Goal: Task Accomplishment & Management: Use online tool/utility

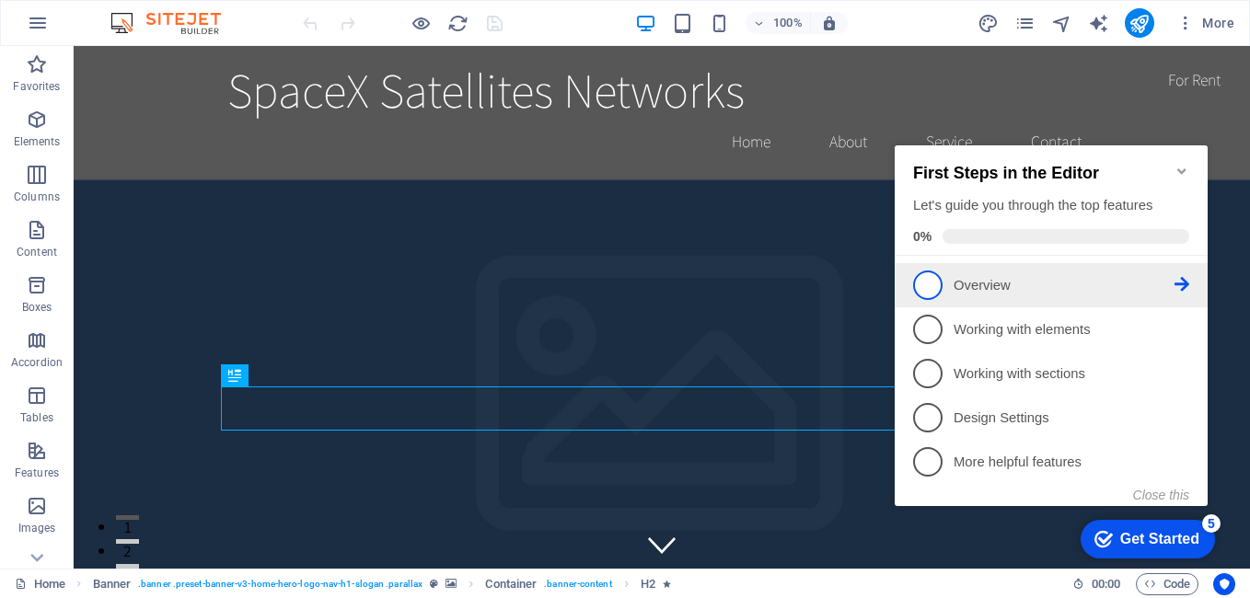
click at [925, 285] on span "1" at bounding box center [927, 285] width 29 height 29
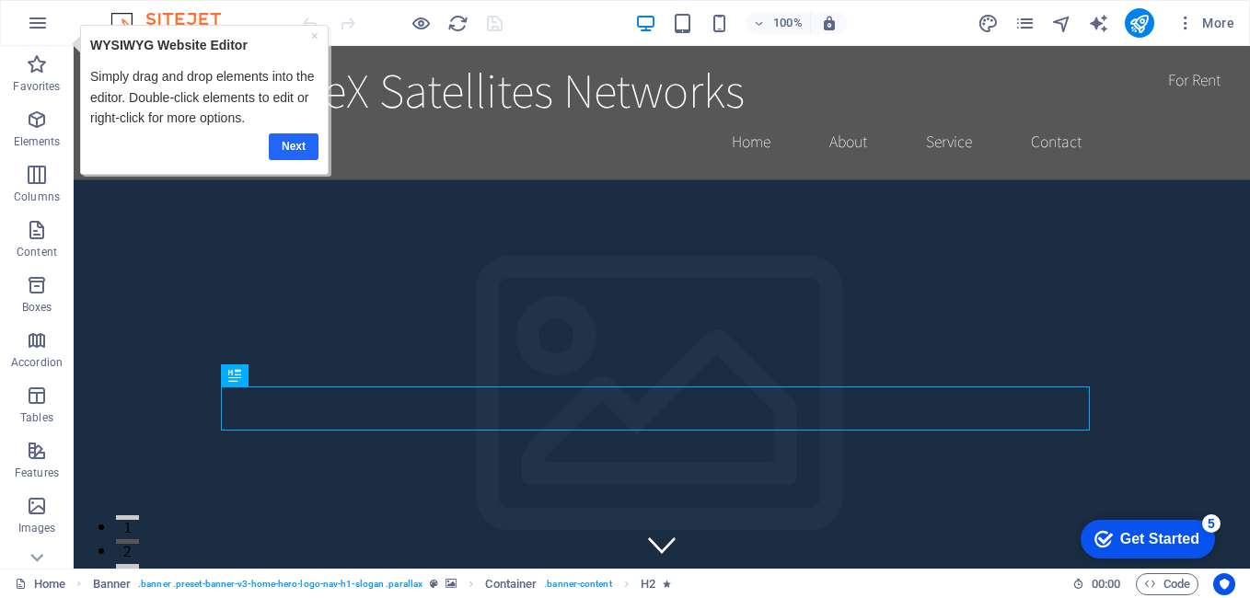
click at [297, 147] on link "Next" at bounding box center [294, 146] width 50 height 27
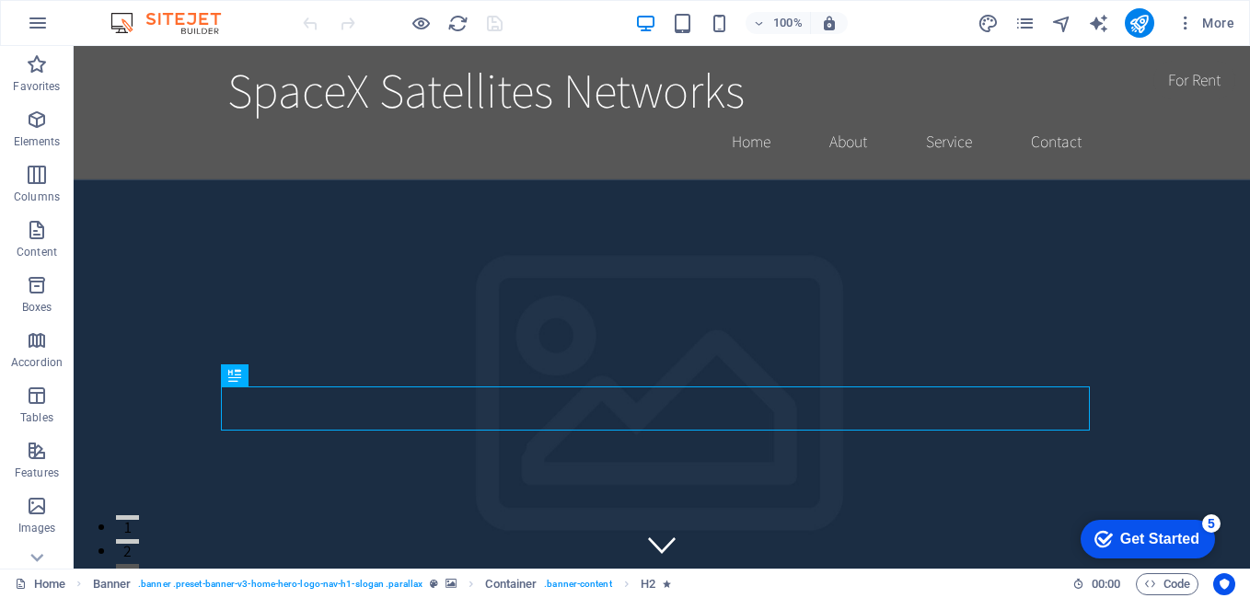
click at [1207, 520] on div "5" at bounding box center [1211, 524] width 18 height 18
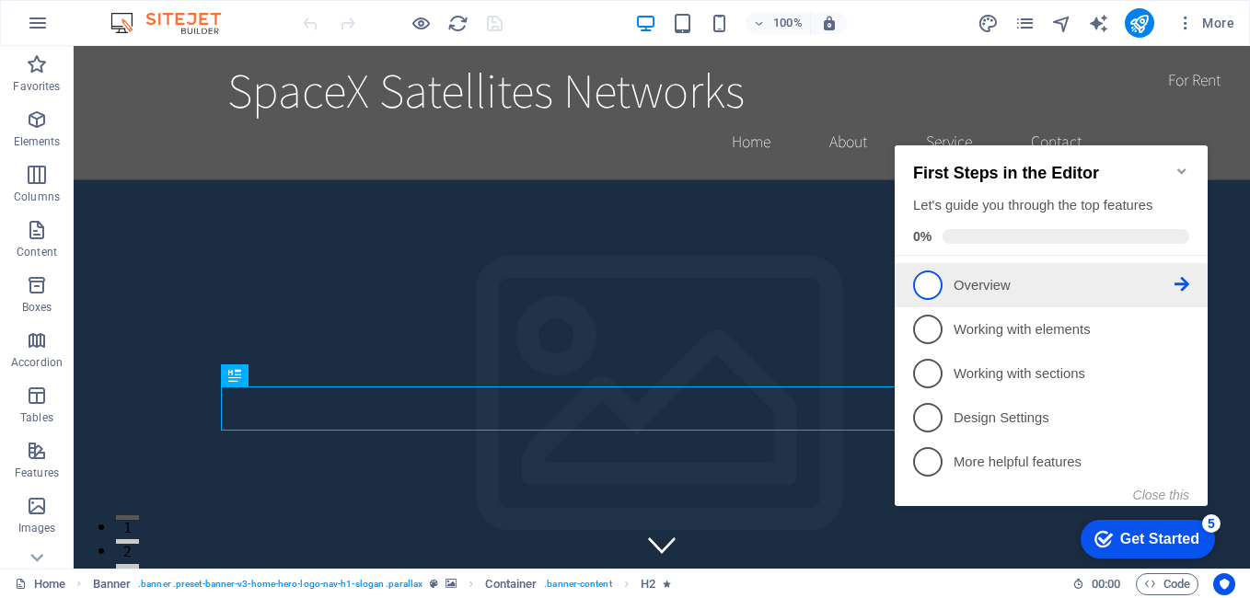
click at [926, 282] on span "1" at bounding box center [927, 285] width 29 height 29
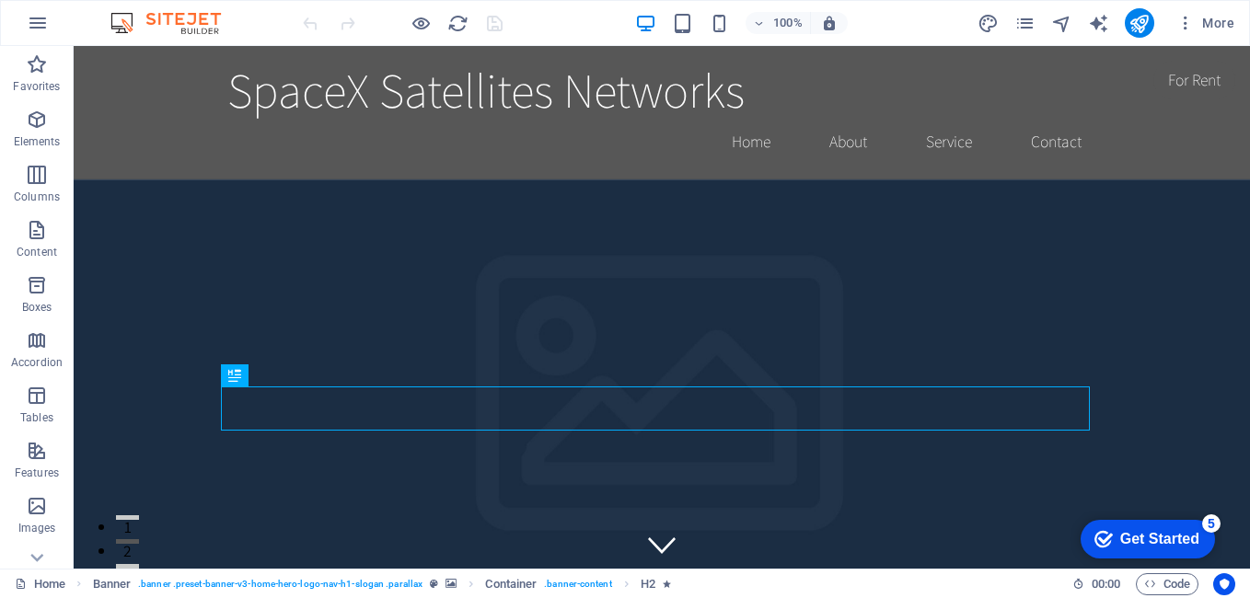
click at [1126, 531] on div "Get Started" at bounding box center [1159, 539] width 79 height 17
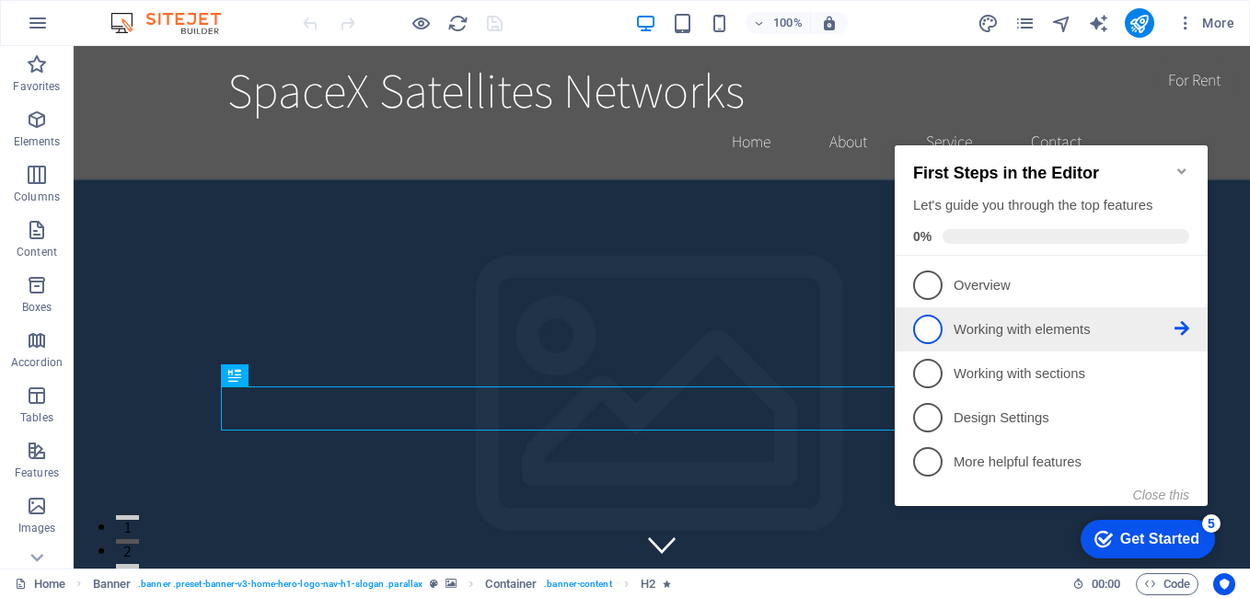
click at [927, 325] on span "2" at bounding box center [927, 329] width 29 height 29
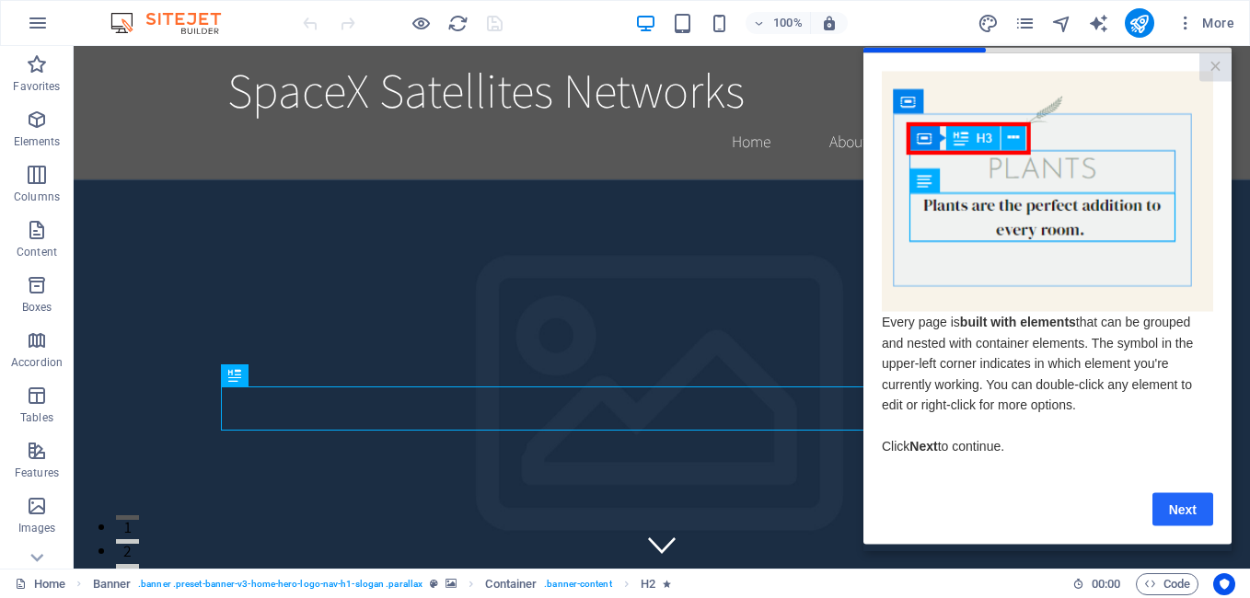
click at [1173, 510] on link "Next" at bounding box center [1182, 508] width 61 height 33
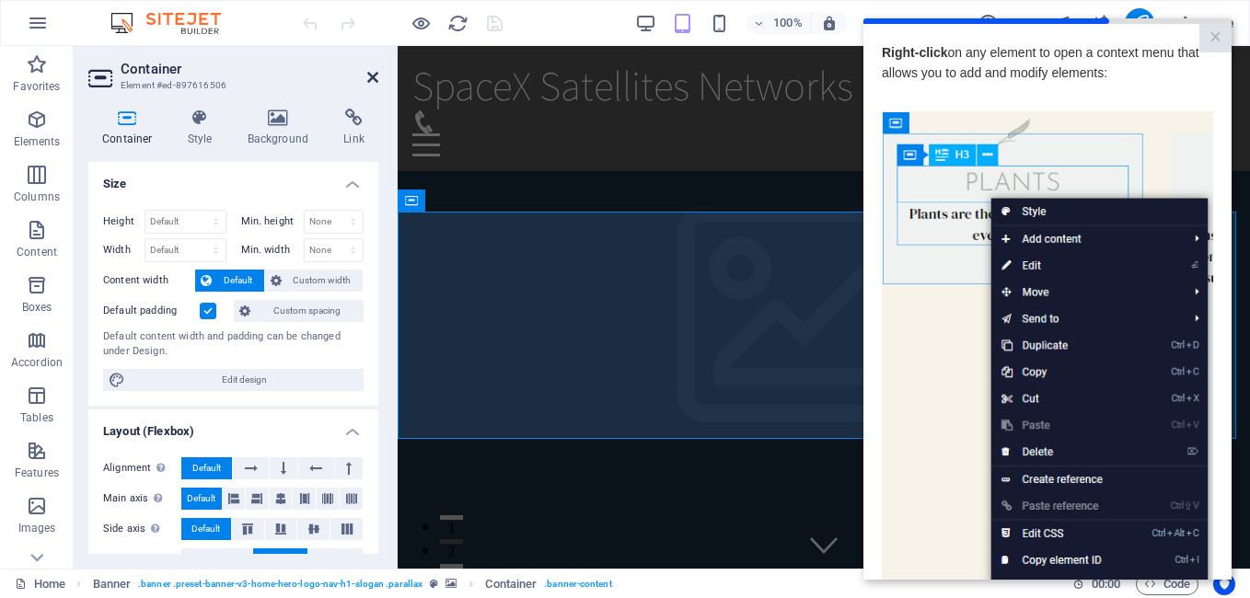
click at [367, 72] on icon at bounding box center [372, 77] width 11 height 15
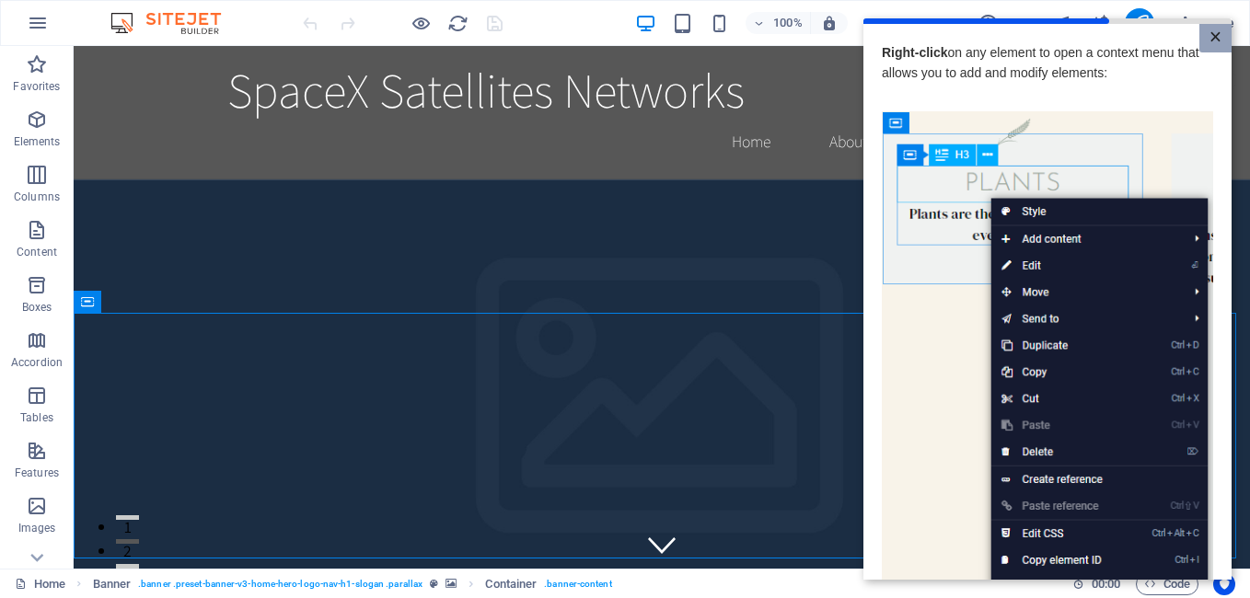
click at [1212, 37] on link "×" at bounding box center [1215, 38] width 32 height 29
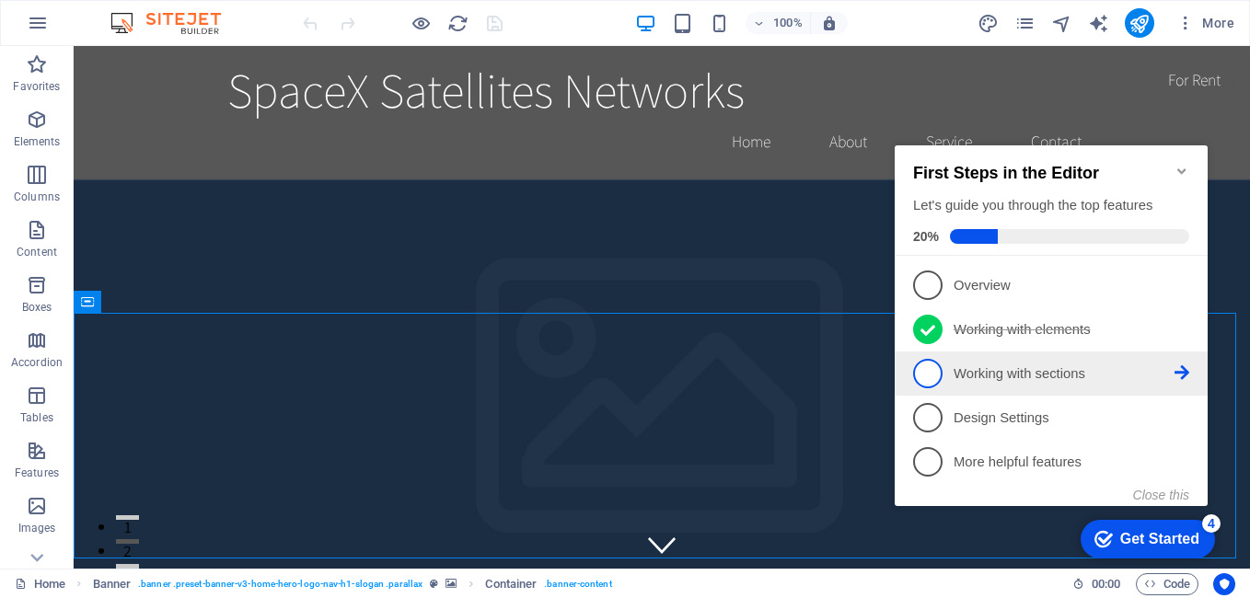
click at [928, 367] on span "3" at bounding box center [927, 373] width 29 height 29
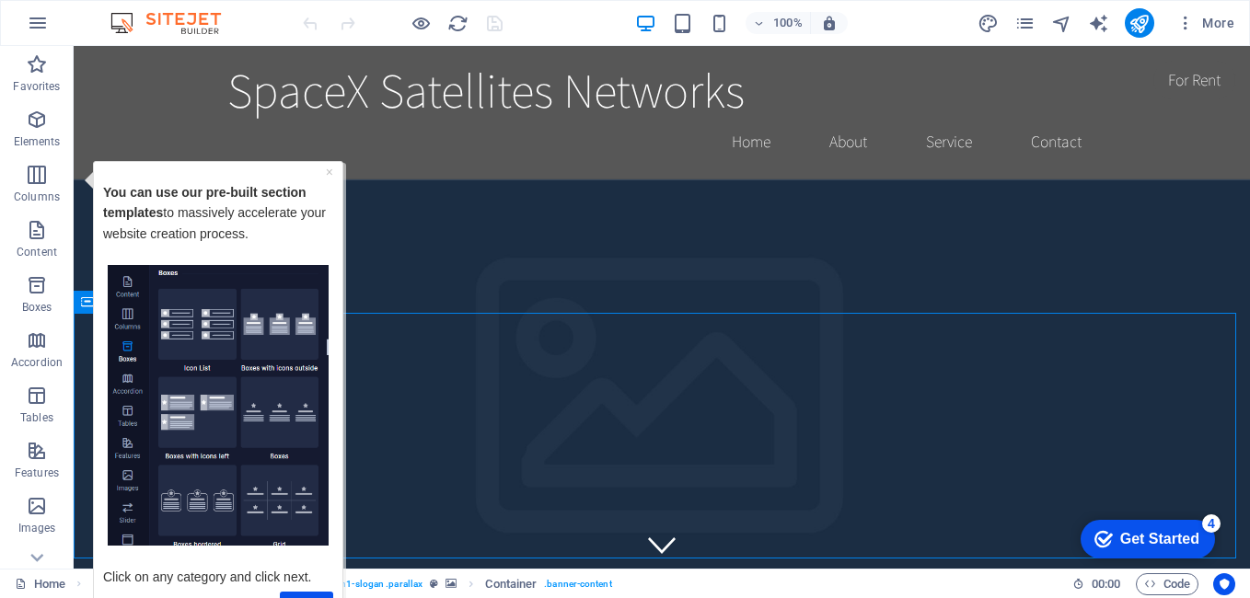
click at [222, 340] on img "Tooltip" at bounding box center [218, 405] width 221 height 282
click at [330, 174] on link "×" at bounding box center [329, 171] width 7 height 15
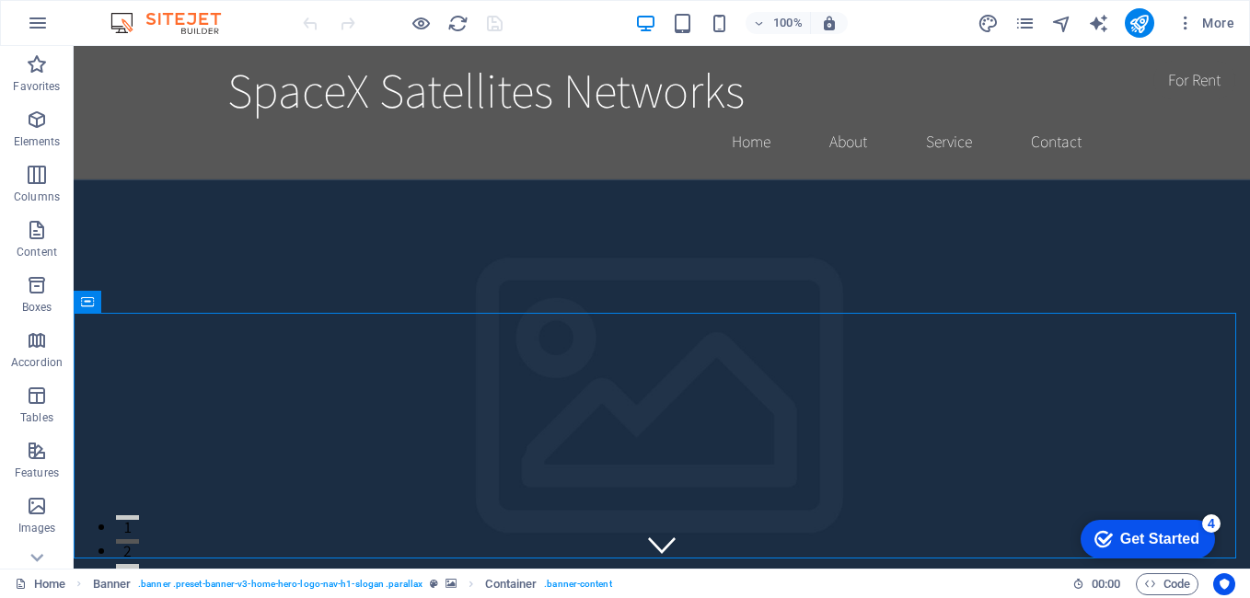
click at [1182, 531] on div "Get Started" at bounding box center [1159, 539] width 79 height 17
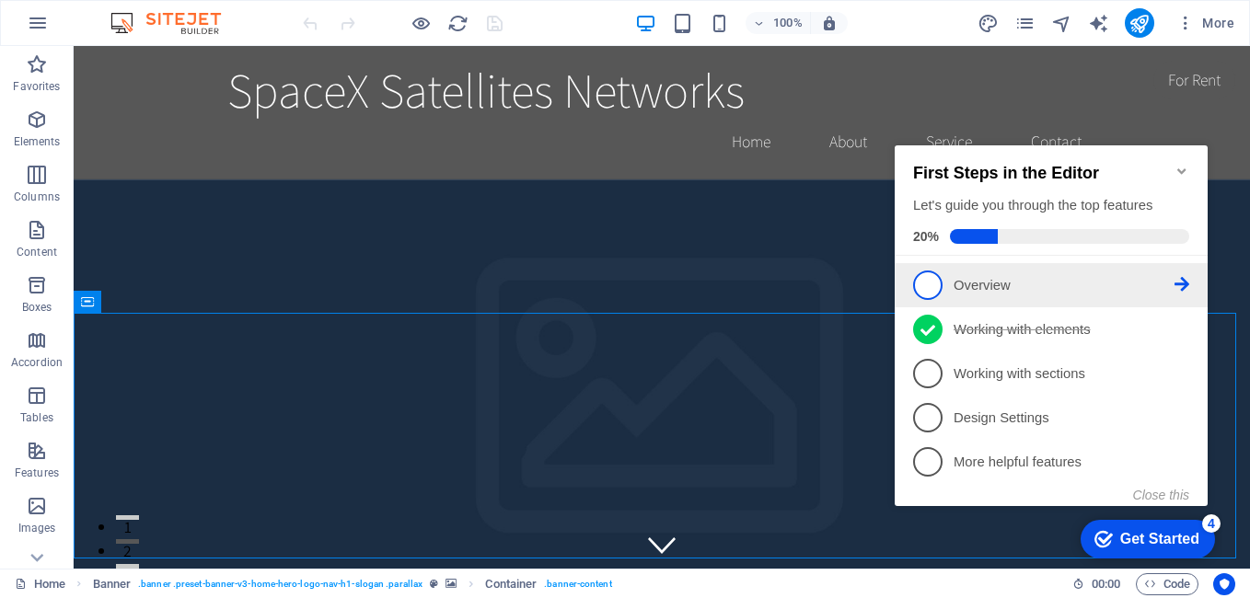
click at [942, 281] on span "1" at bounding box center [927, 285] width 29 height 29
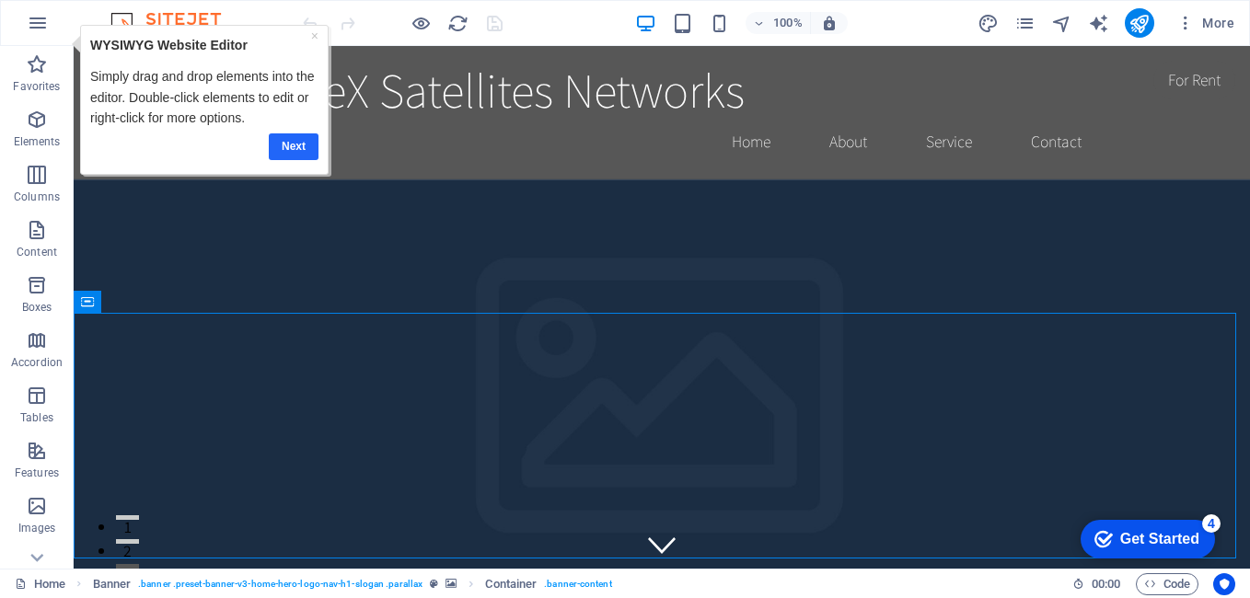
click at [294, 143] on link "Next" at bounding box center [294, 146] width 50 height 27
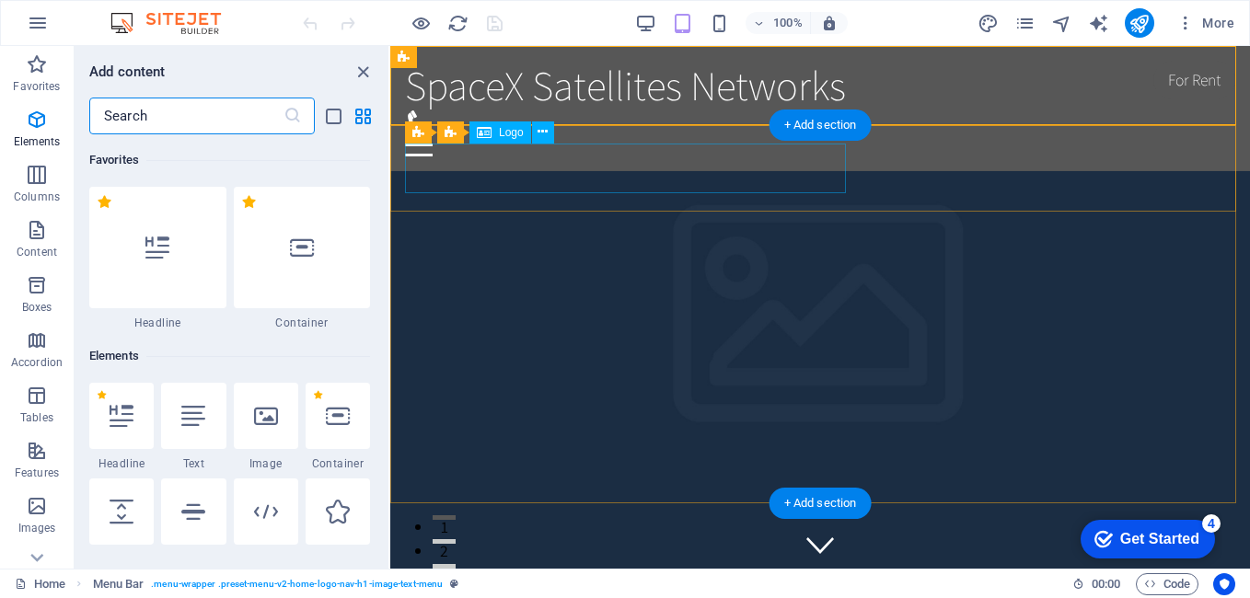
scroll to position [3221, 0]
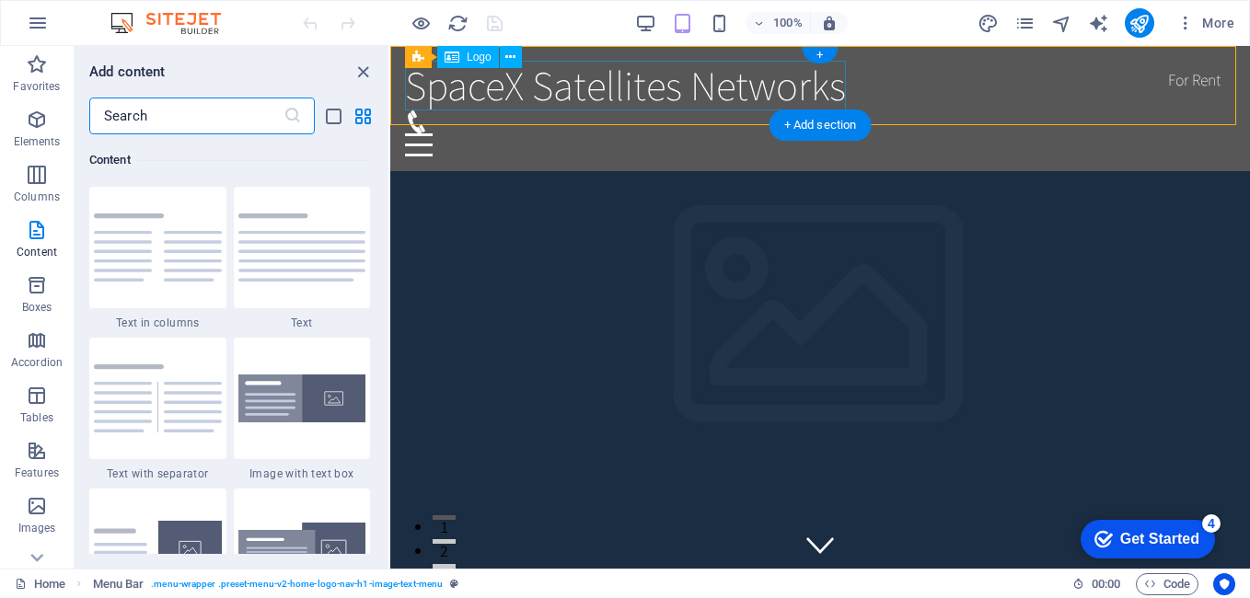
click at [709, 65] on div "SpaceX Satellites Networks" at bounding box center [820, 86] width 830 height 50
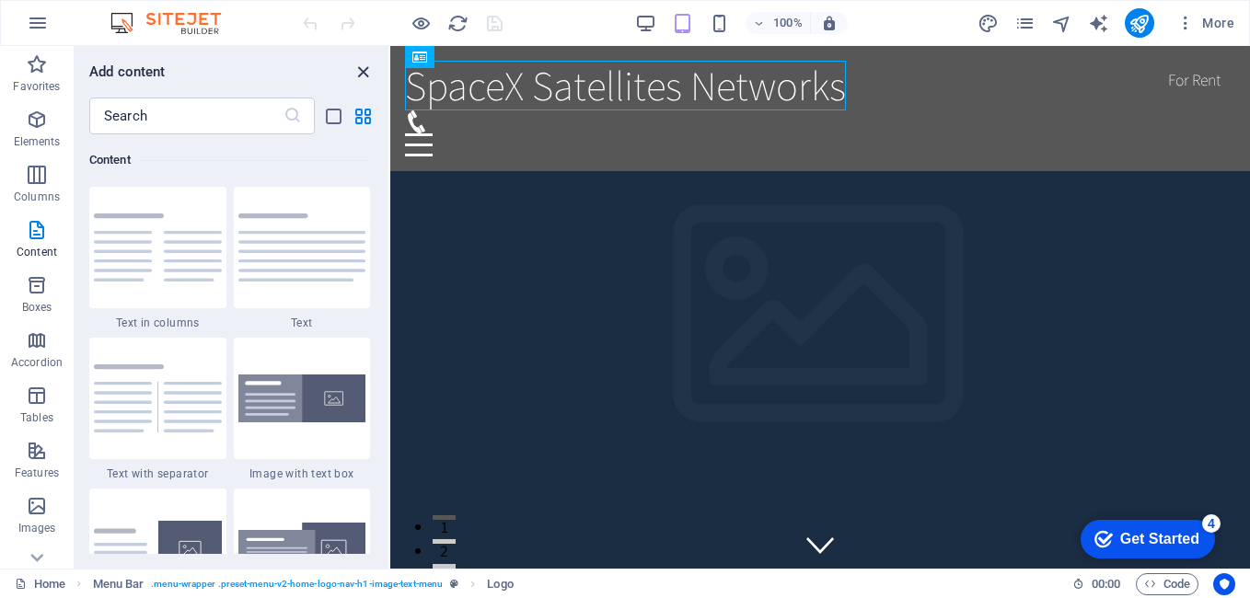
click at [365, 78] on icon "close panel" at bounding box center [363, 72] width 21 height 21
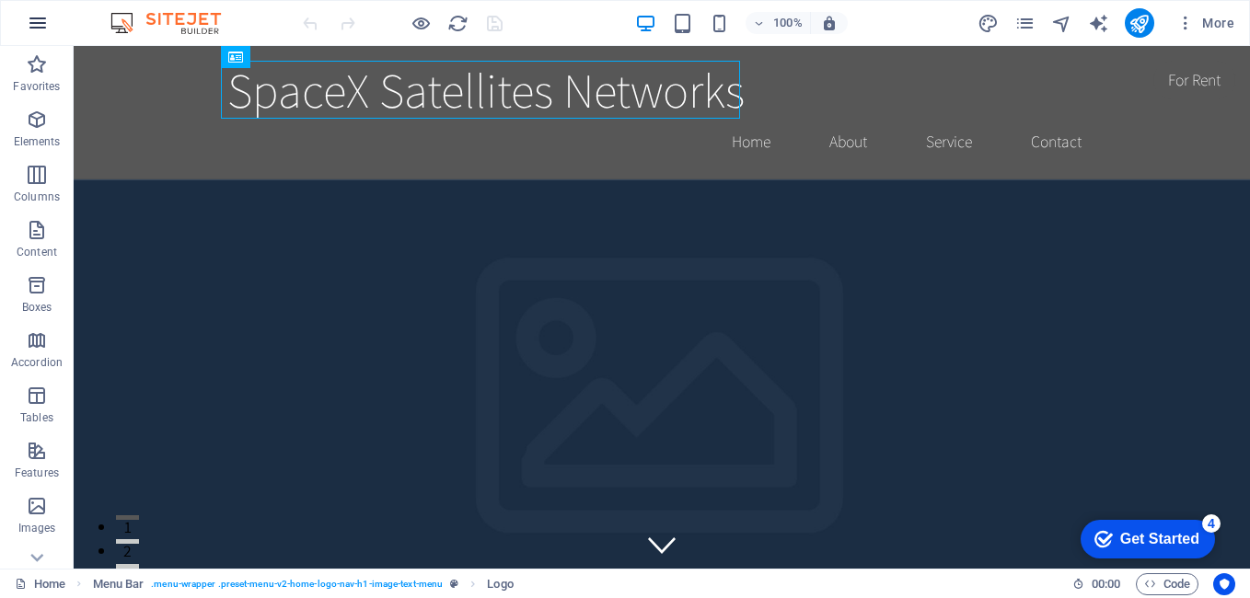
click at [0, 0] on icon "button" at bounding box center [0, 0] width 0 height 0
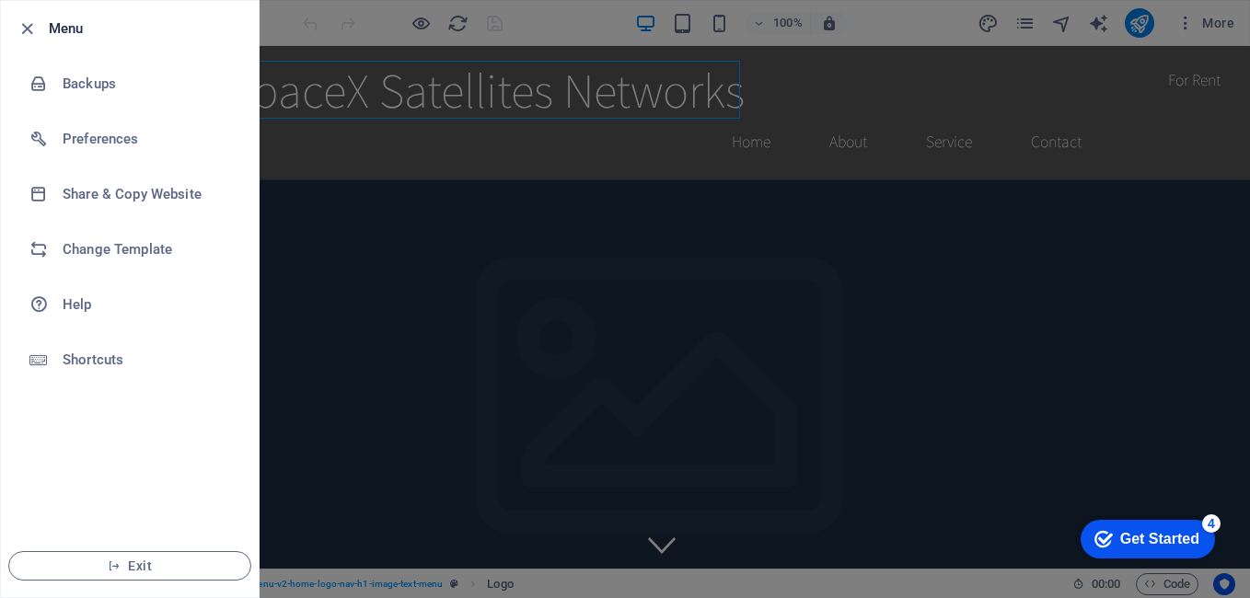
click at [327, 179] on div at bounding box center [625, 299] width 1250 height 598
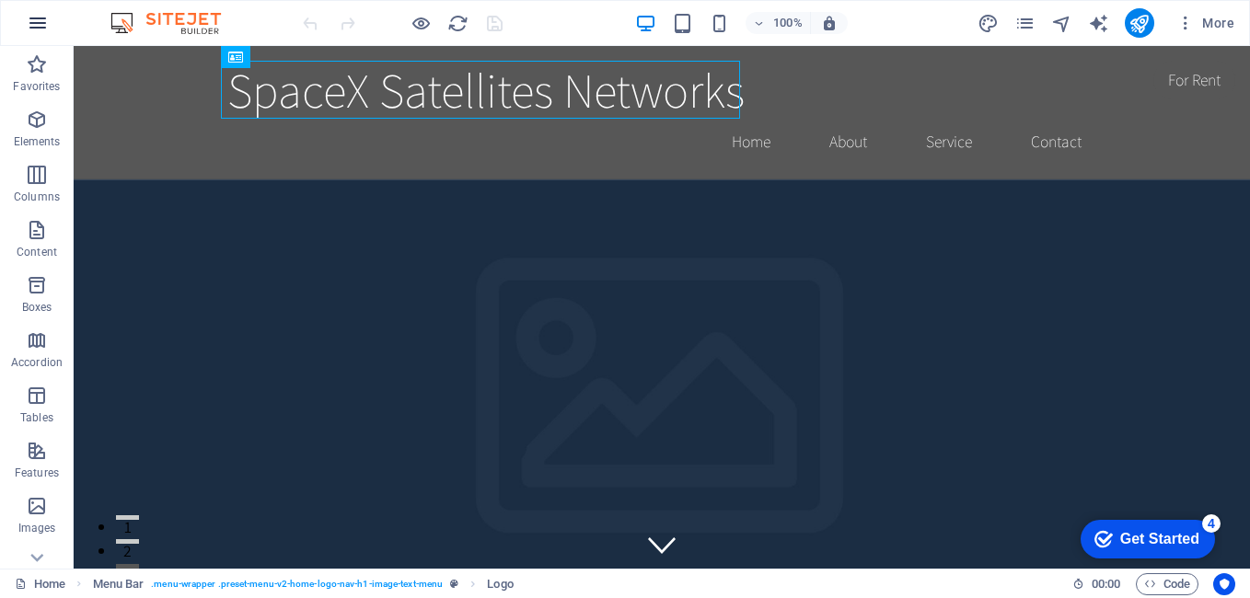
click at [0, 0] on icon "button" at bounding box center [0, 0] width 0 height 0
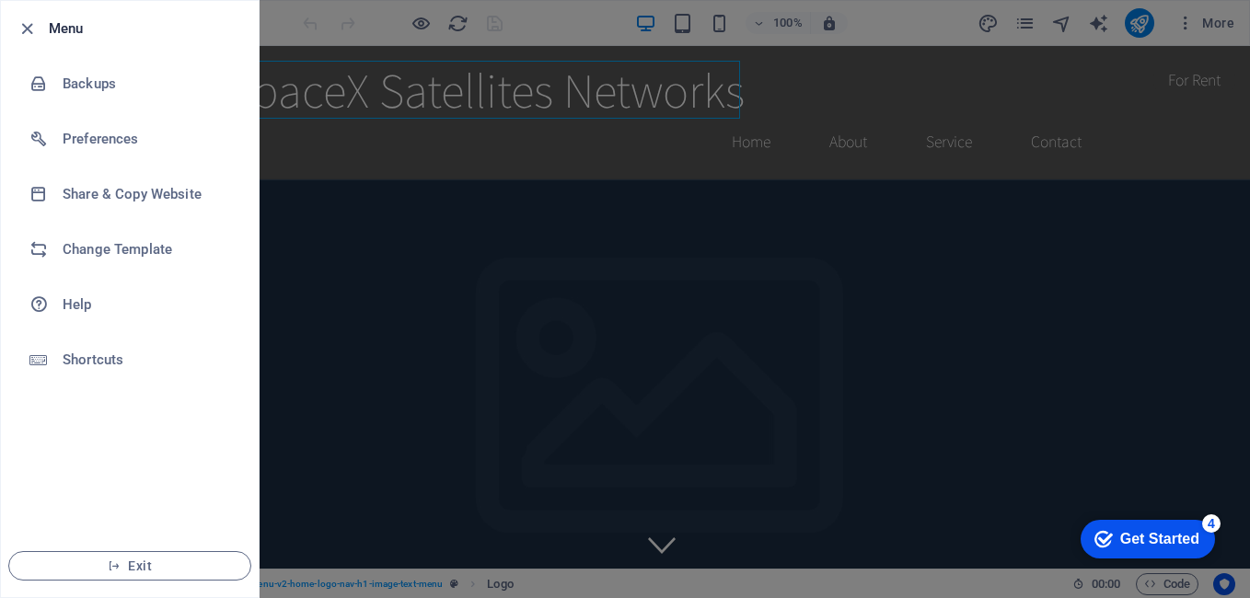
click at [305, 13] on div at bounding box center [625, 299] width 1250 height 598
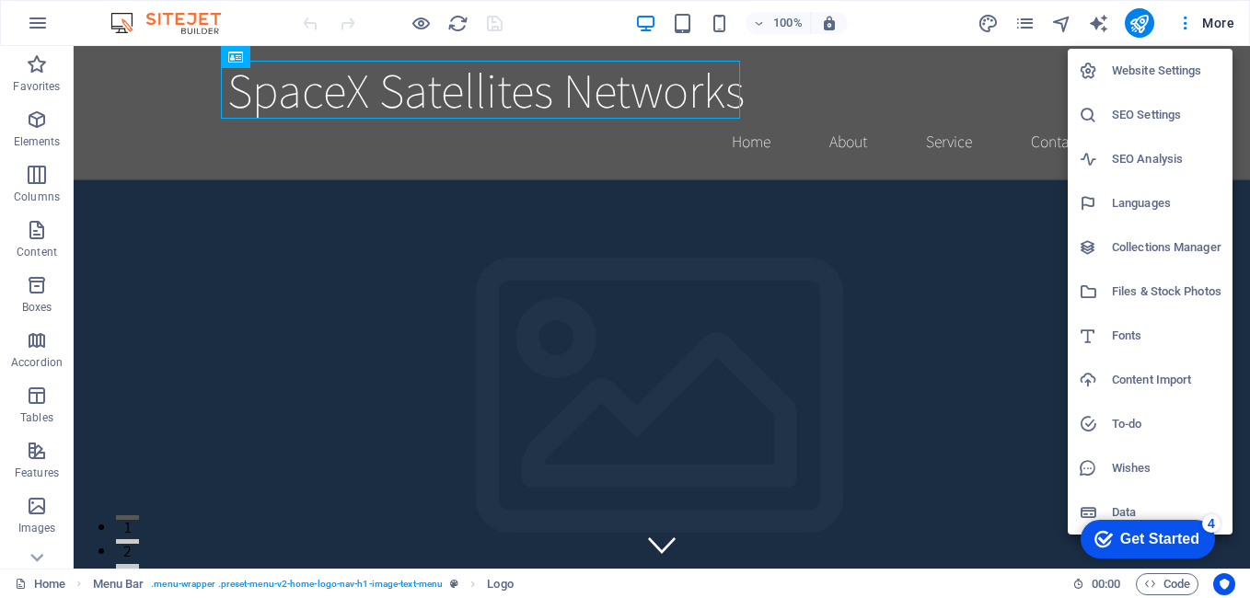
click at [843, 99] on div at bounding box center [625, 299] width 1250 height 598
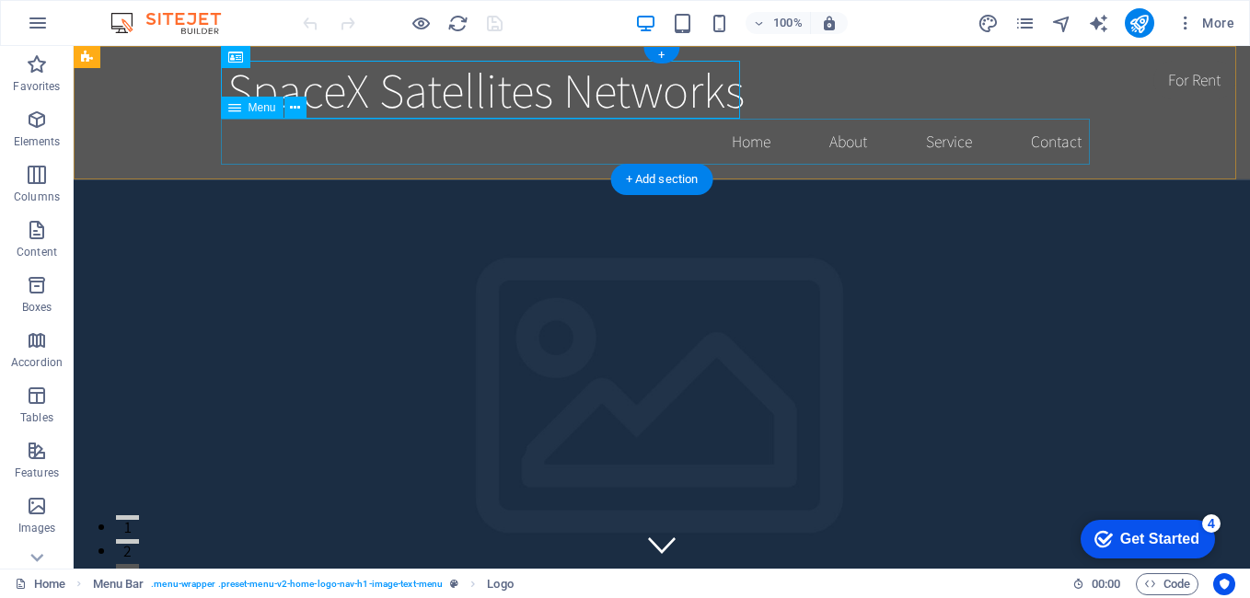
click at [844, 142] on nav "Home About Service Contact" at bounding box center [661, 142] width 869 height 46
click at [841, 143] on nav "Home About Service Contact" at bounding box center [661, 142] width 869 height 46
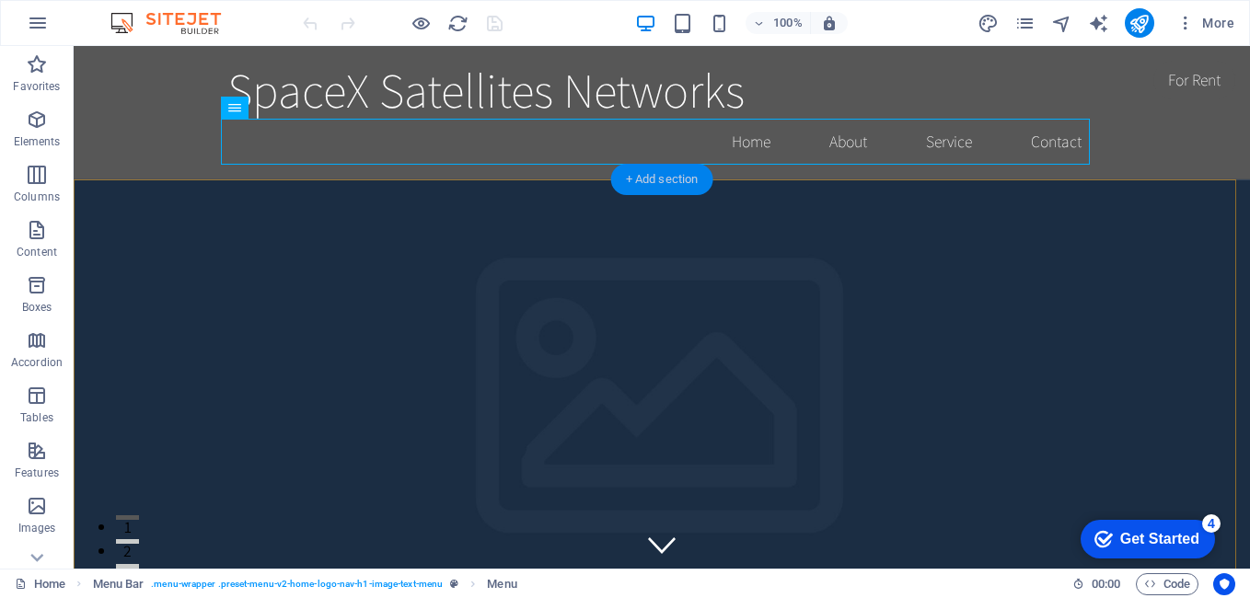
click at [677, 180] on div "+ Add section" at bounding box center [662, 179] width 102 height 31
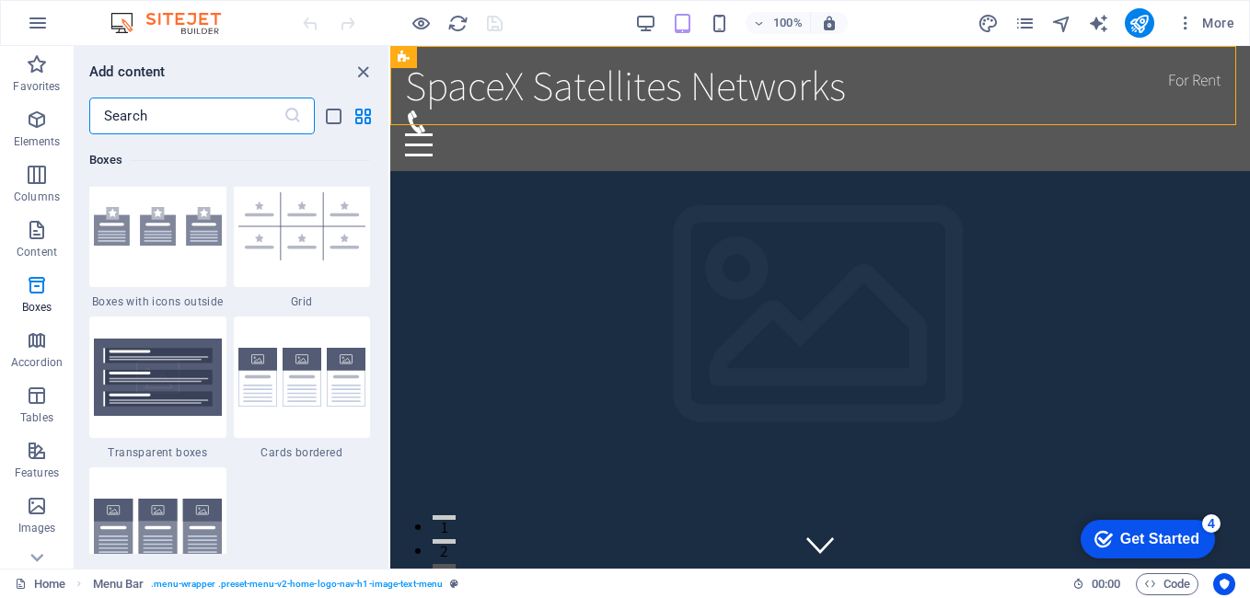
scroll to position [5440, 0]
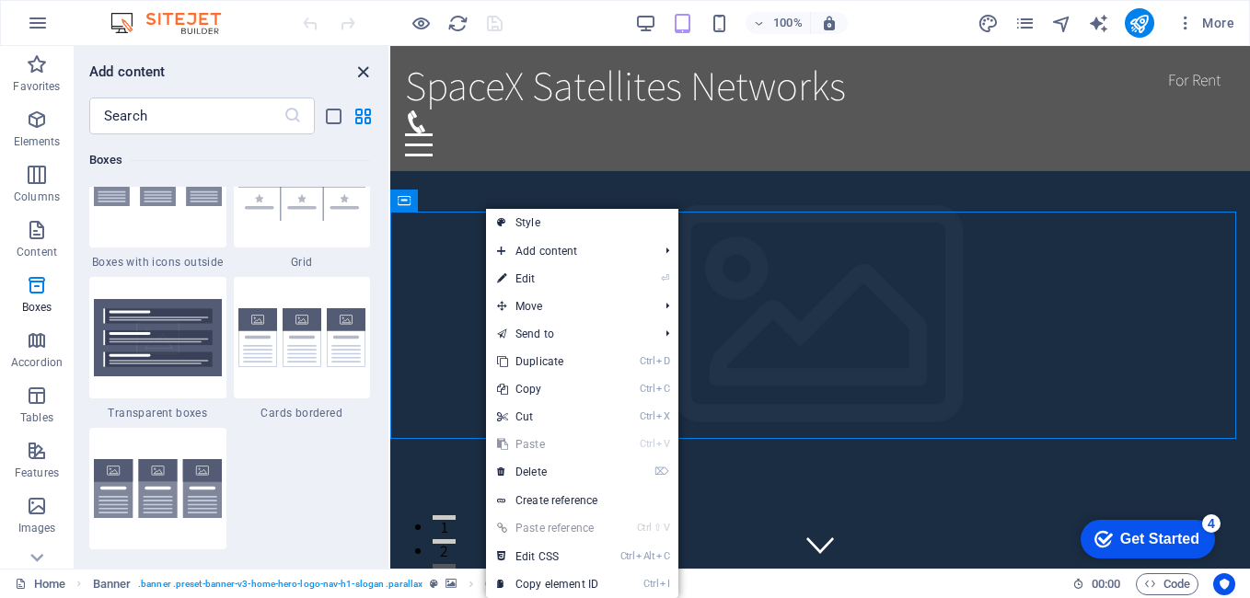
click at [368, 73] on icon "close panel" at bounding box center [363, 72] width 21 height 21
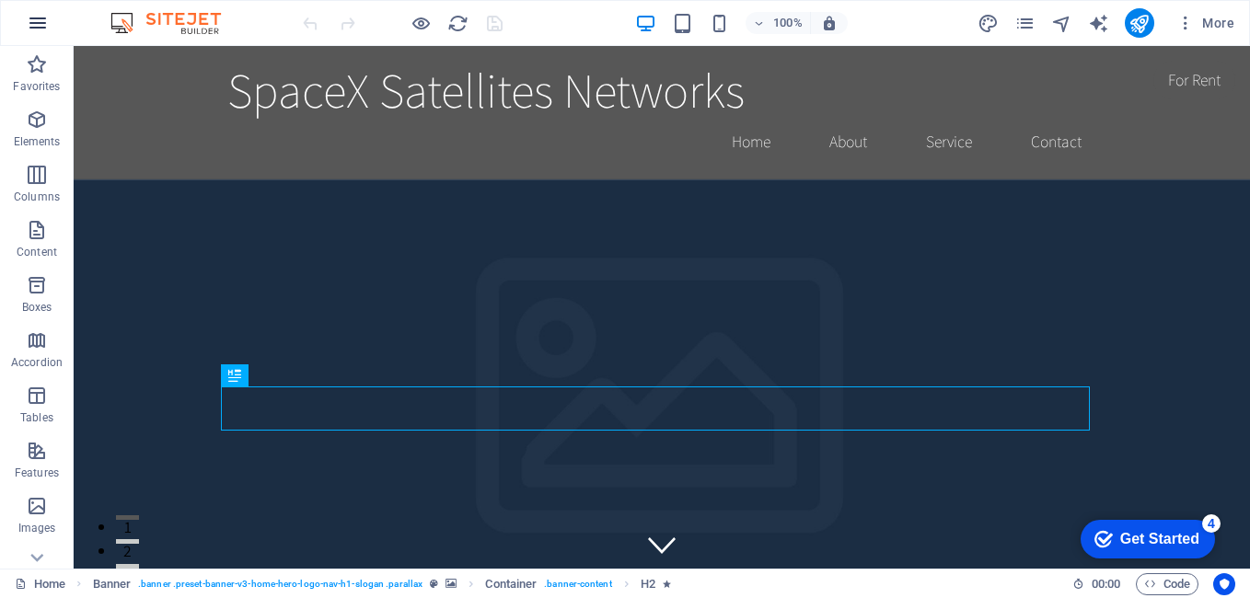
click at [0, 0] on button "button" at bounding box center [0, 0] width 0 height 0
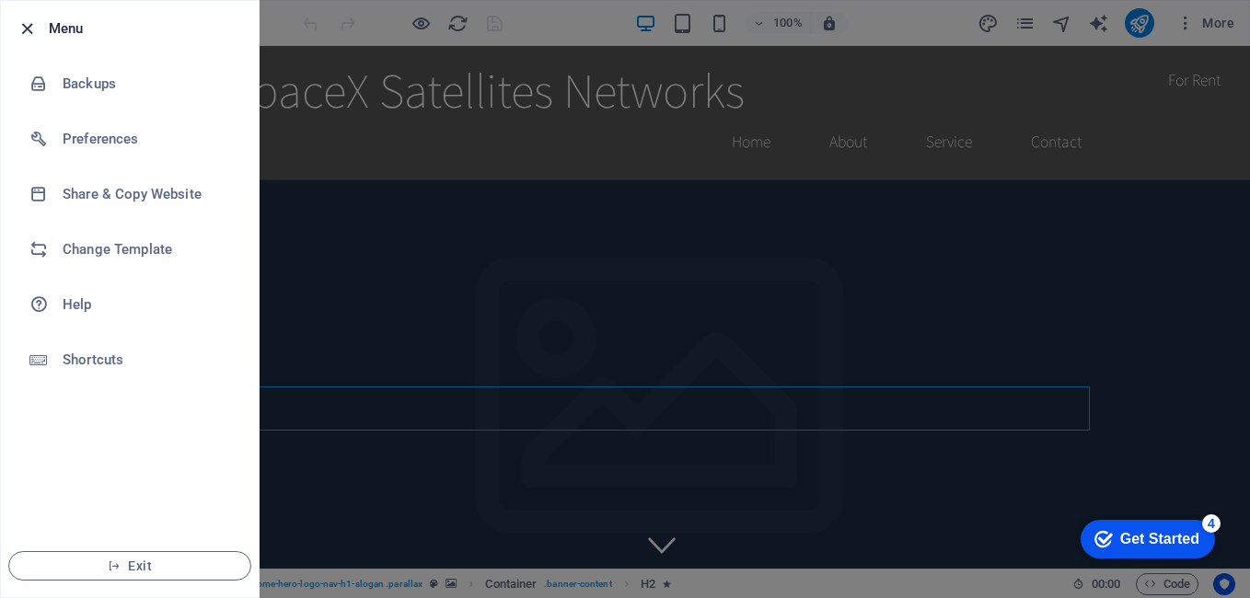
click at [29, 26] on icon "button" at bounding box center [27, 28] width 21 height 21
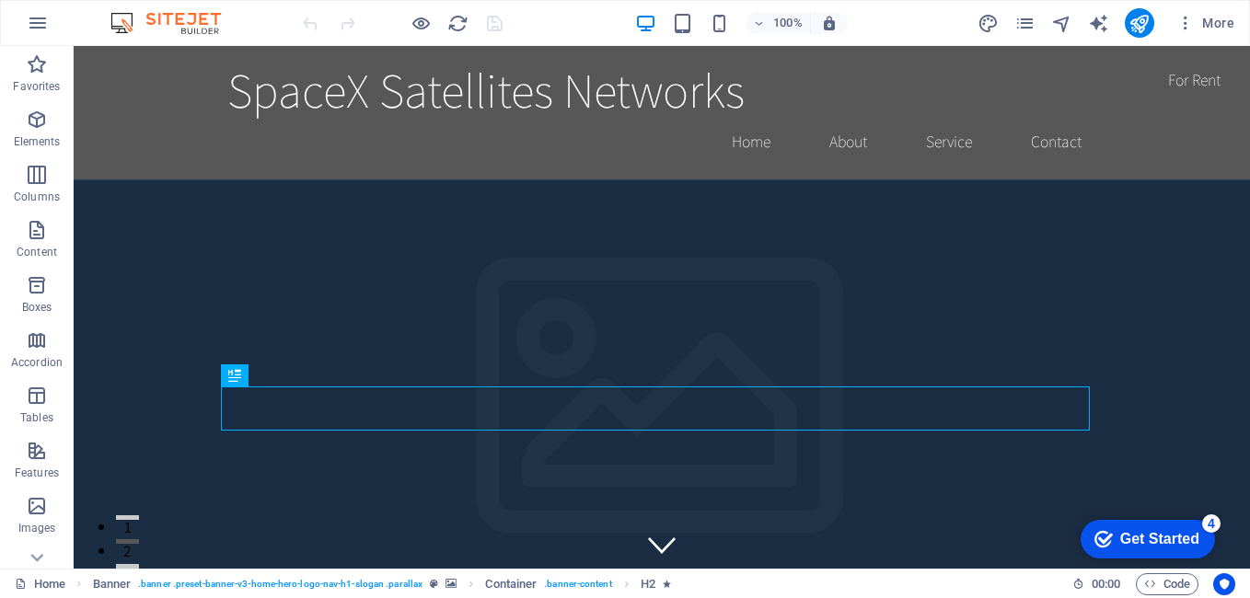
click at [0, 0] on img at bounding box center [0, 0] width 0 height 0
click at [0, 0] on icon "button" at bounding box center [0, 0] width 0 height 0
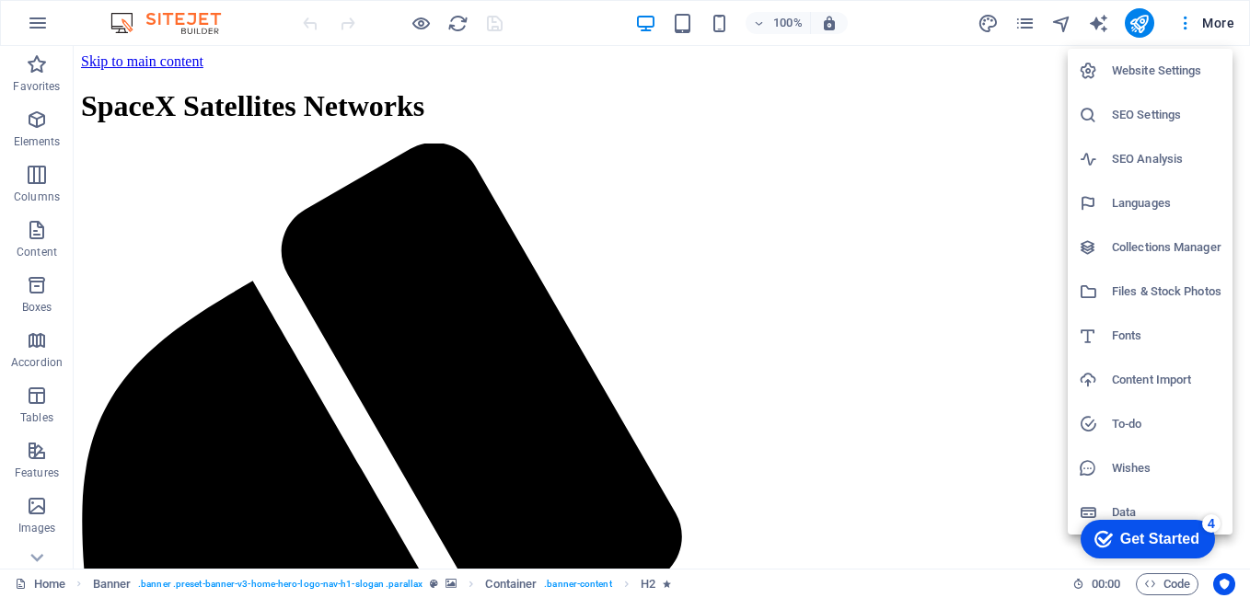
click at [1060, 24] on div at bounding box center [625, 299] width 1250 height 598
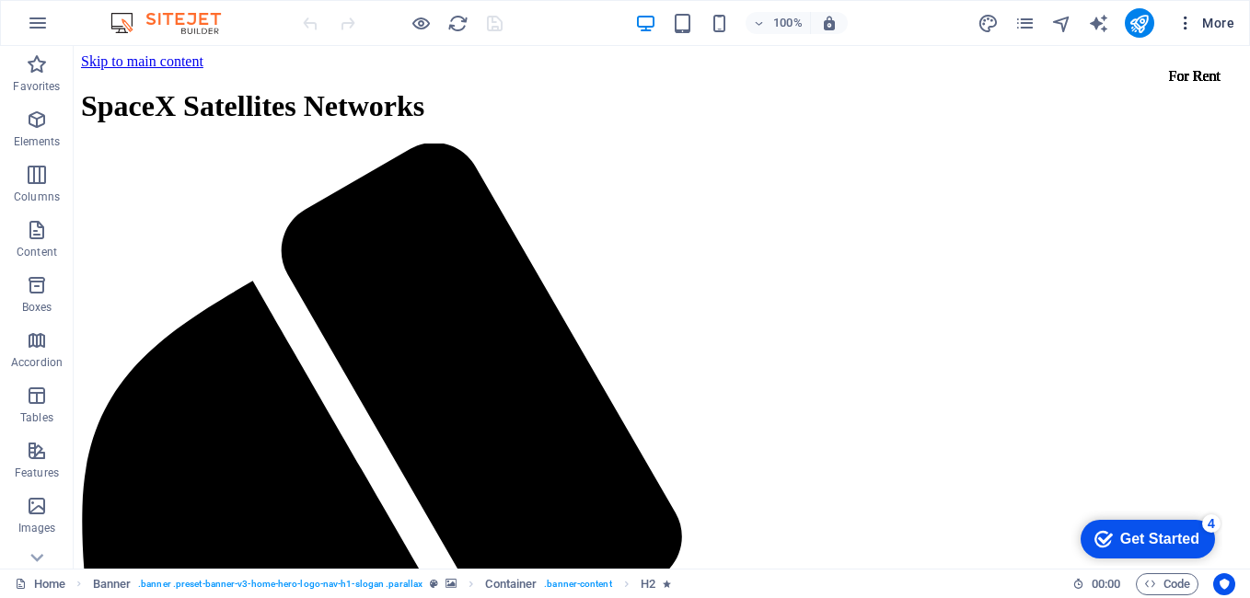
click at [1212, 23] on span "More" at bounding box center [1205, 23] width 58 height 18
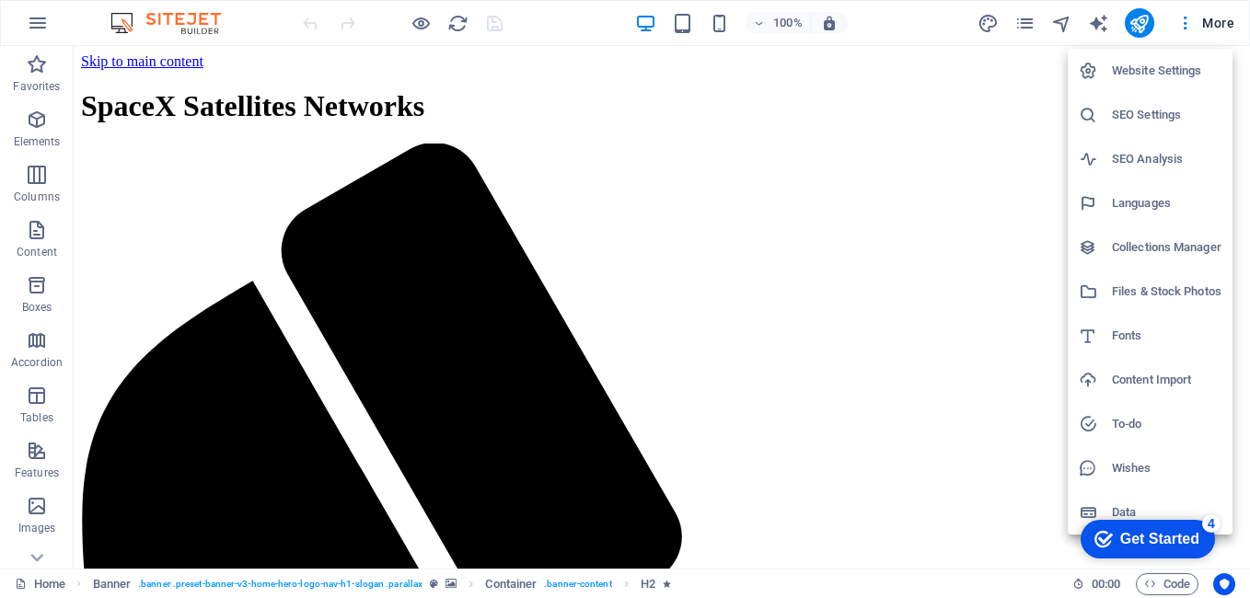
drag, startPoint x: 1241, startPoint y: 73, endPoint x: 1242, endPoint y: 93, distance: 20.3
click at [1242, 93] on div at bounding box center [625, 299] width 1250 height 598
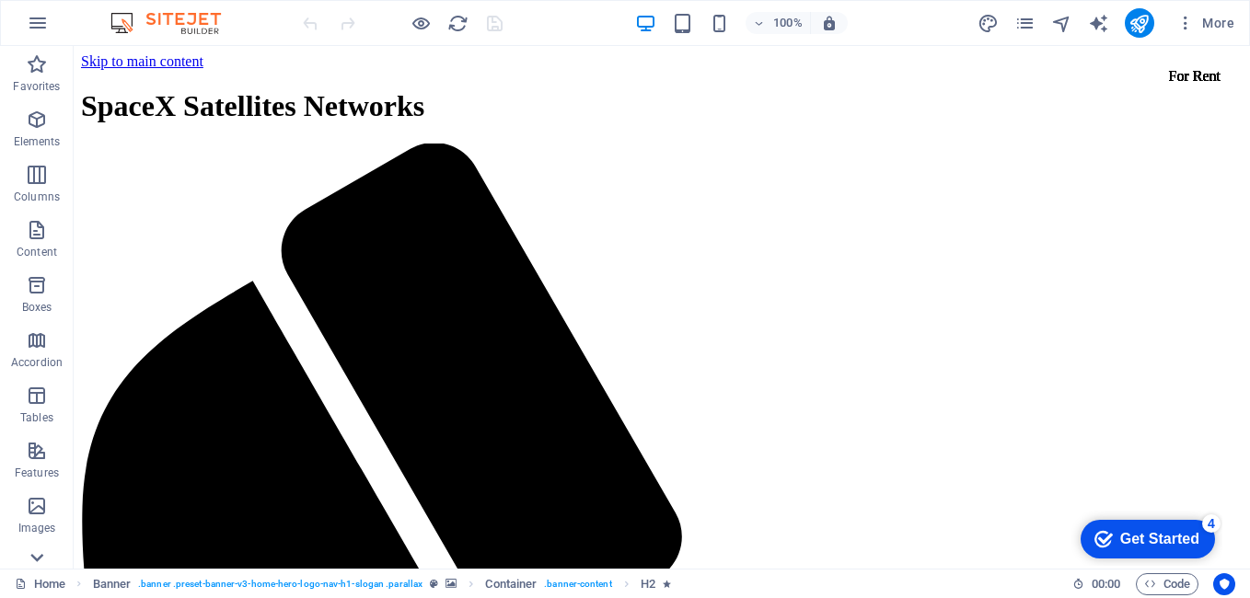
click at [36, 558] on icon at bounding box center [37, 558] width 26 height 26
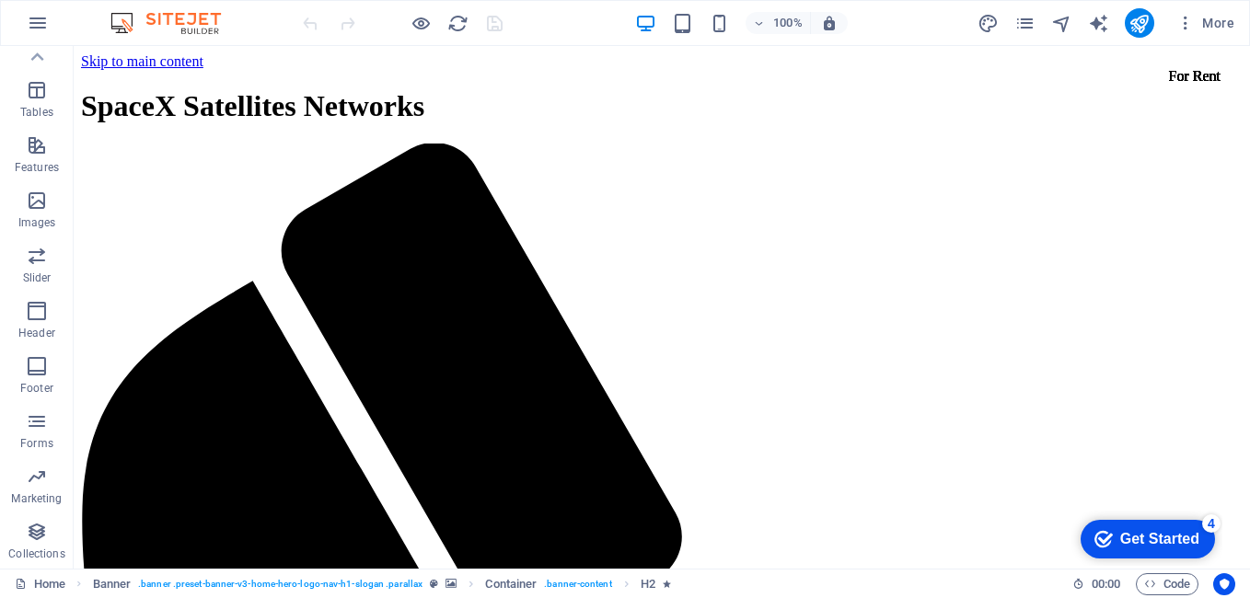
click at [36, 558] on p "Collections" at bounding box center [36, 554] width 56 height 15
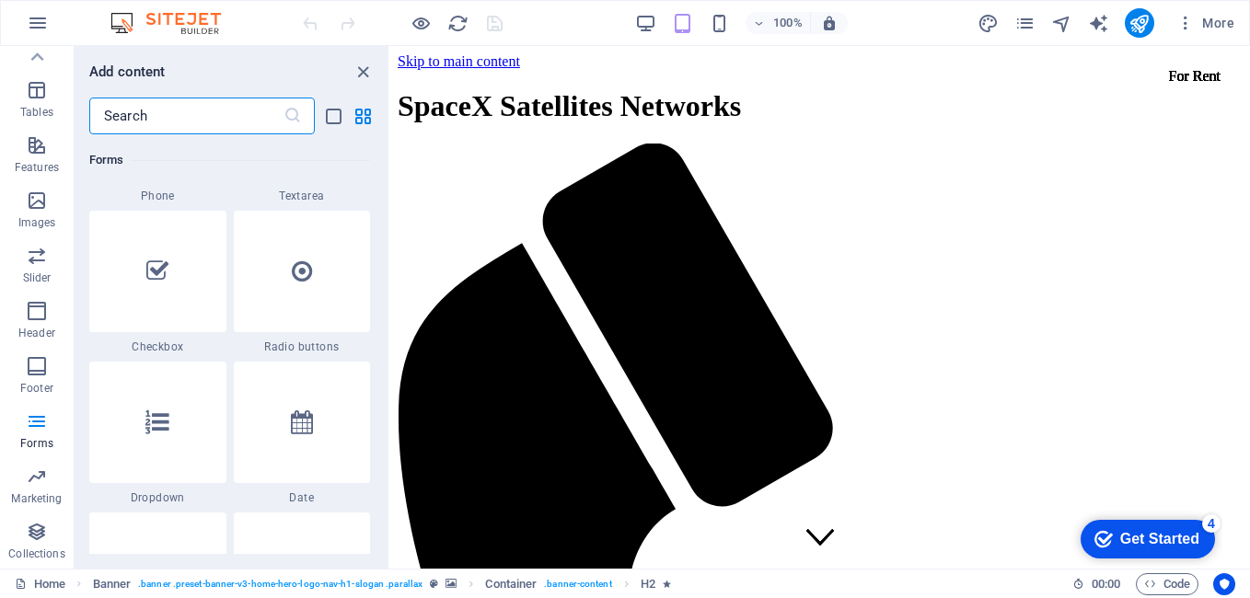
scroll to position [14960, 0]
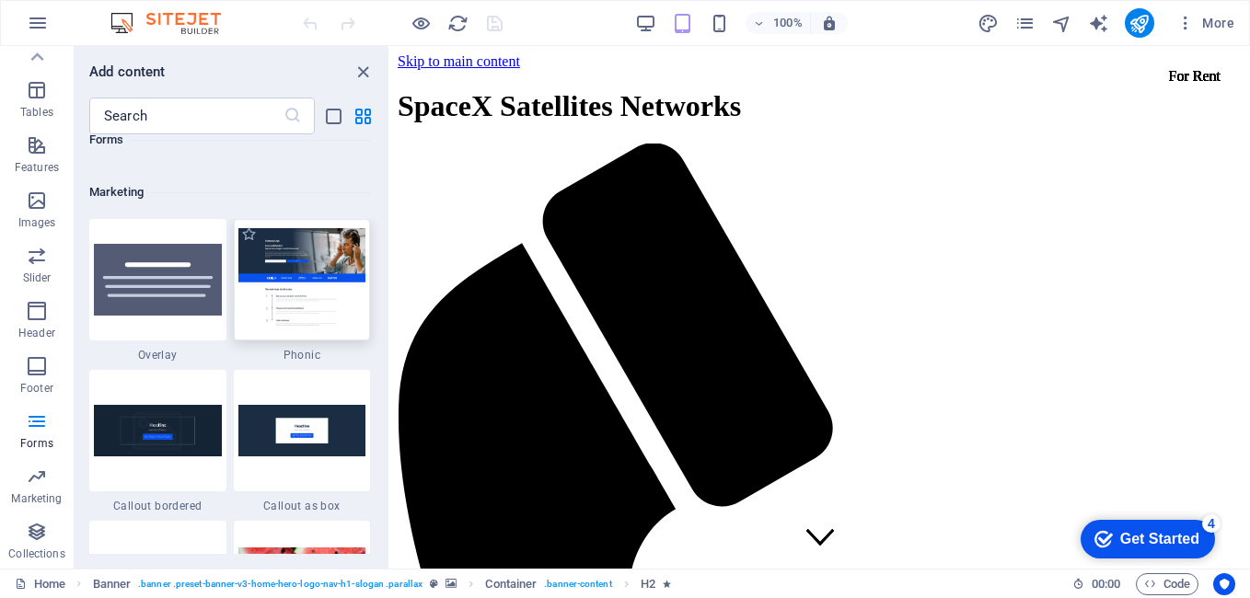
click at [335, 260] on img at bounding box center [302, 279] width 128 height 102
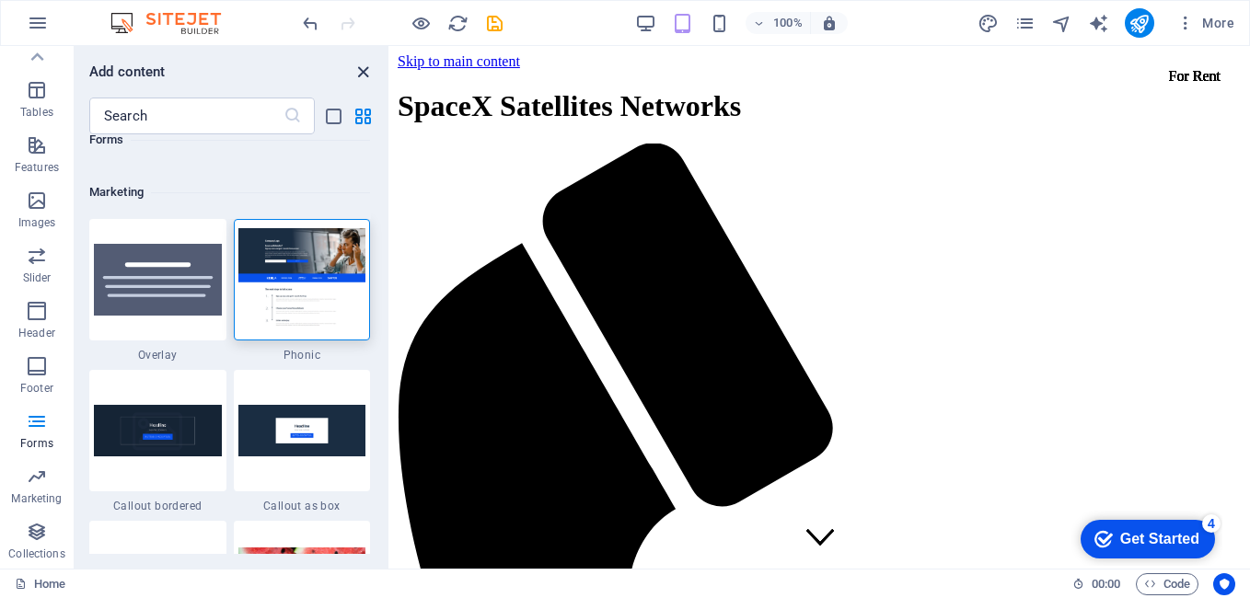
click at [368, 75] on icon "close panel" at bounding box center [363, 72] width 21 height 21
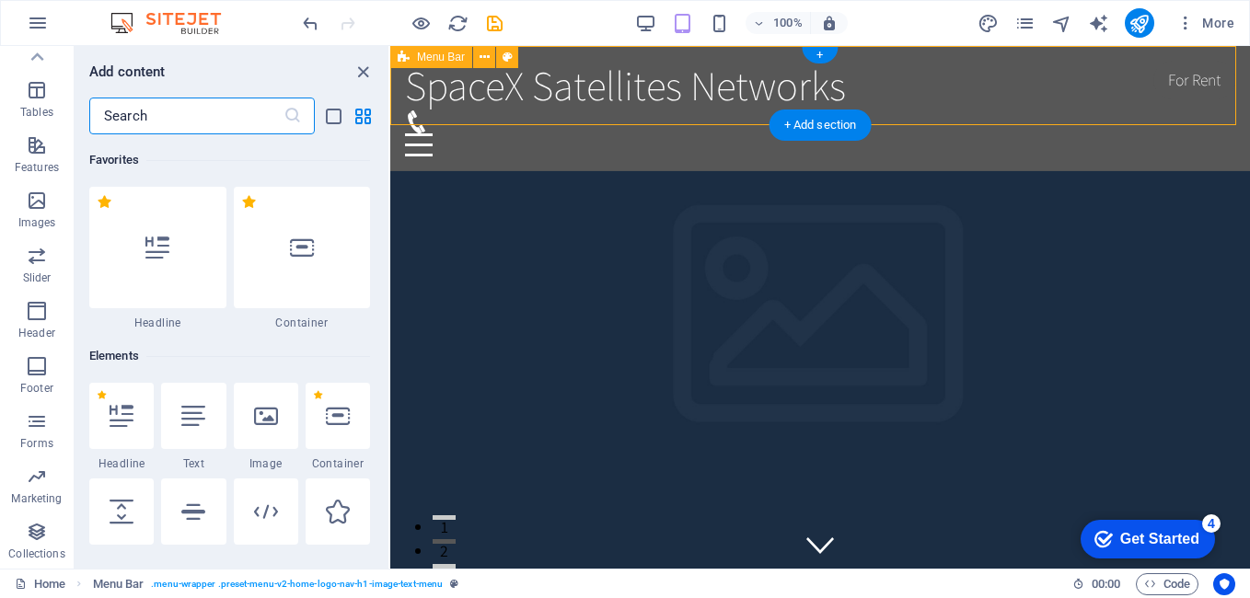
scroll to position [3221, 0]
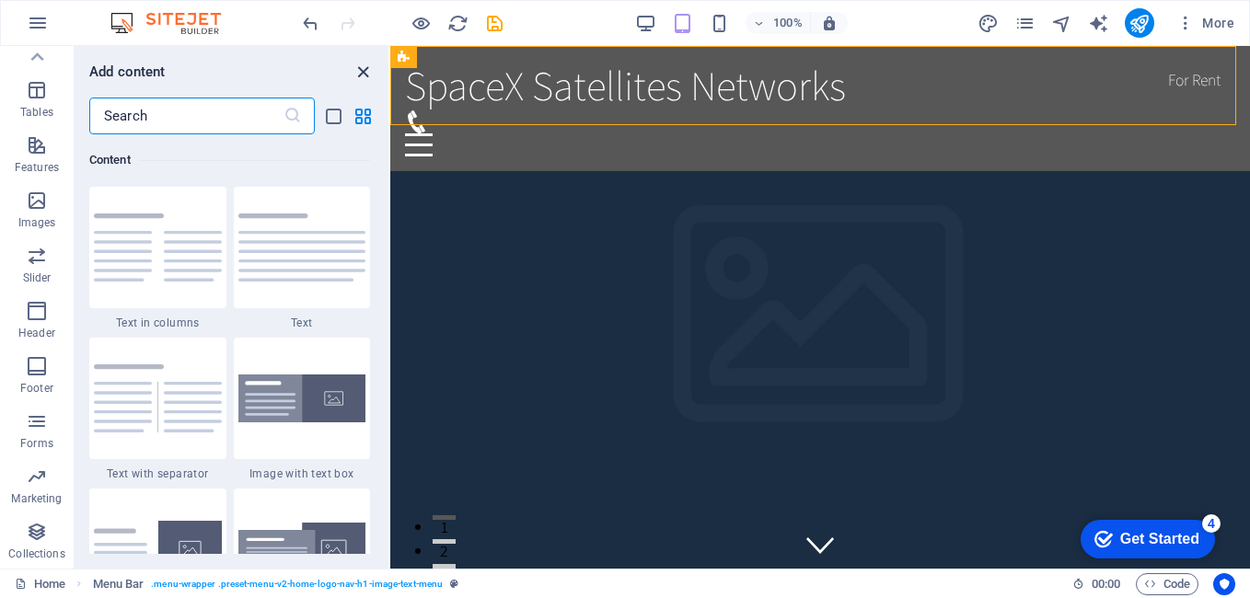
click at [363, 72] on icon "close panel" at bounding box center [363, 72] width 21 height 21
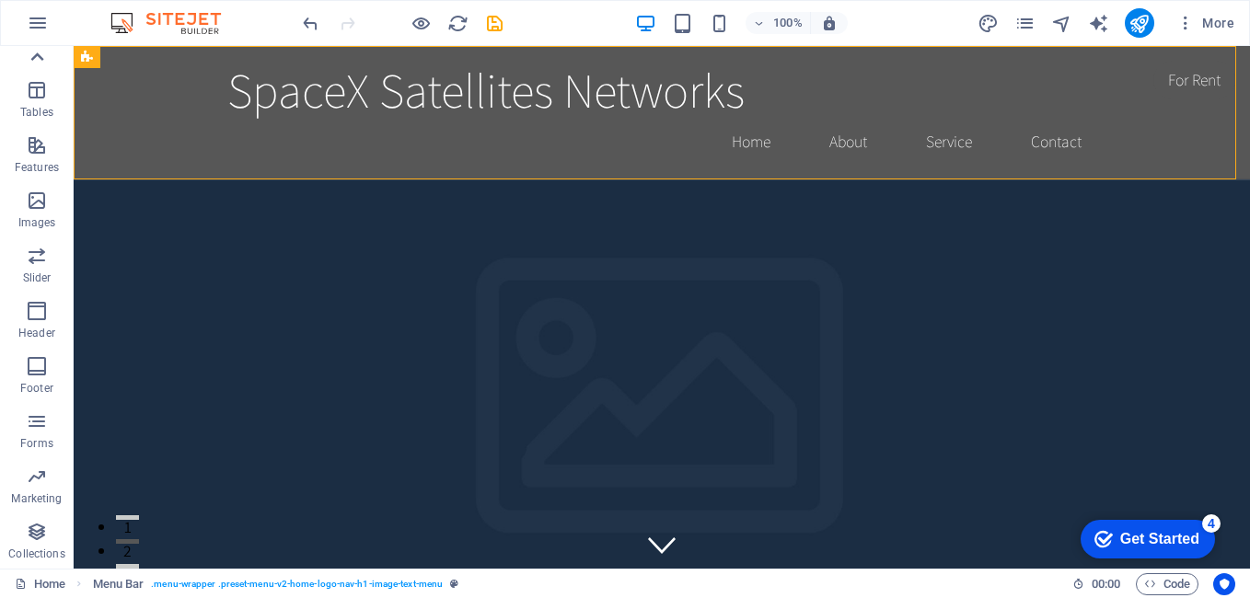
click at [38, 50] on icon at bounding box center [37, 57] width 26 height 26
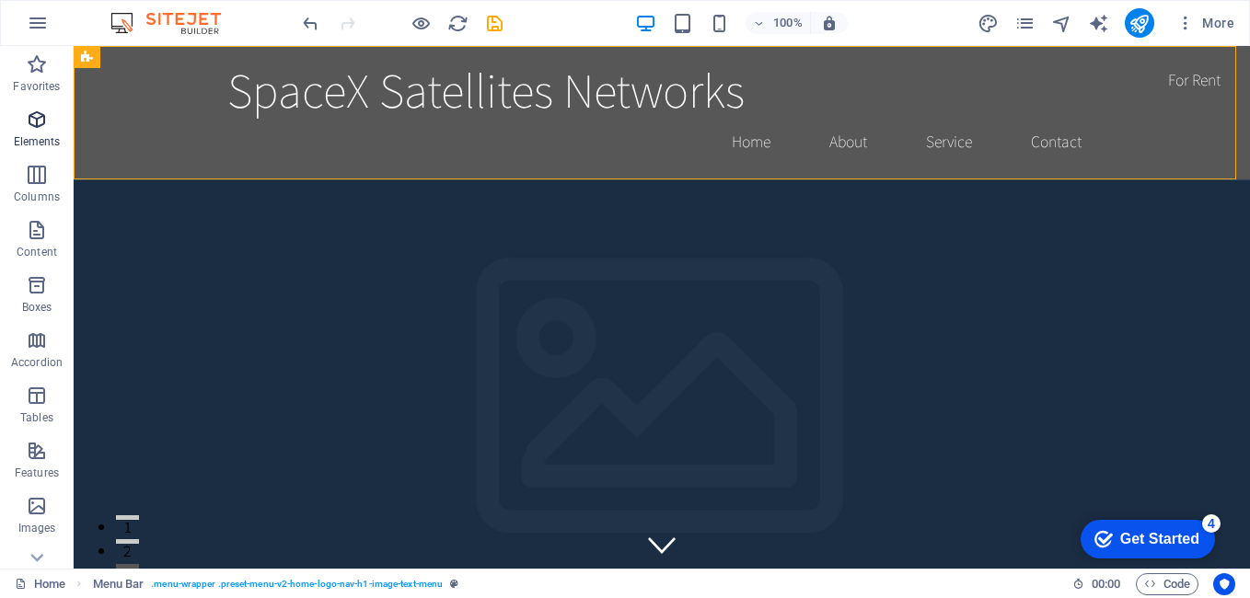
click at [43, 121] on icon "button" at bounding box center [37, 120] width 22 height 22
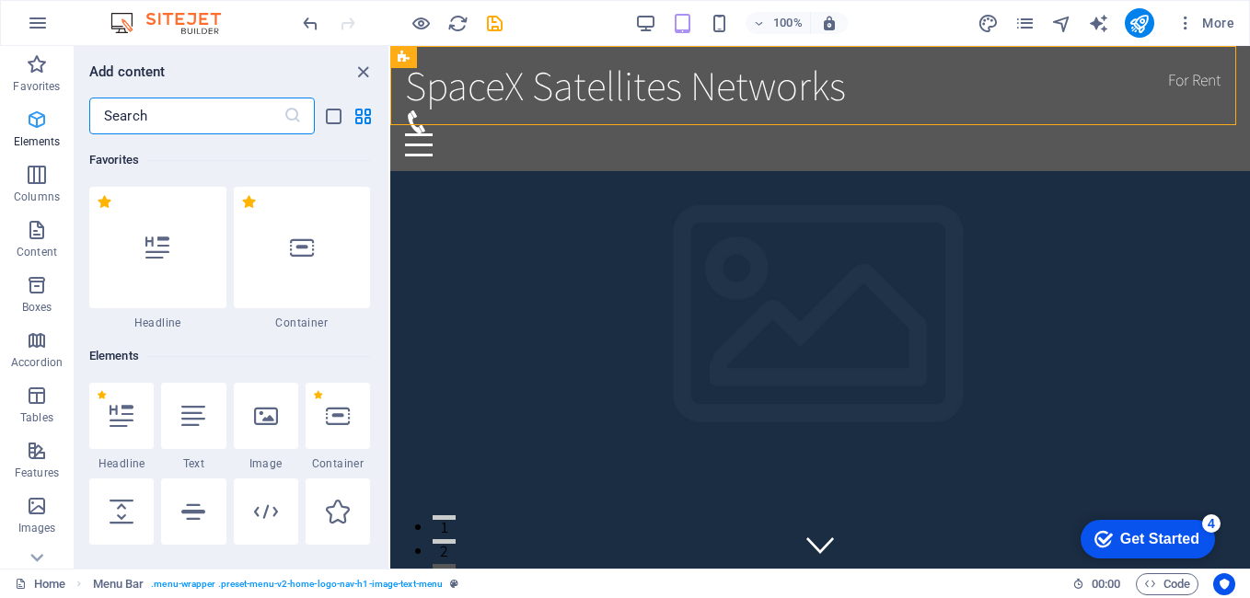
scroll to position [196, 0]
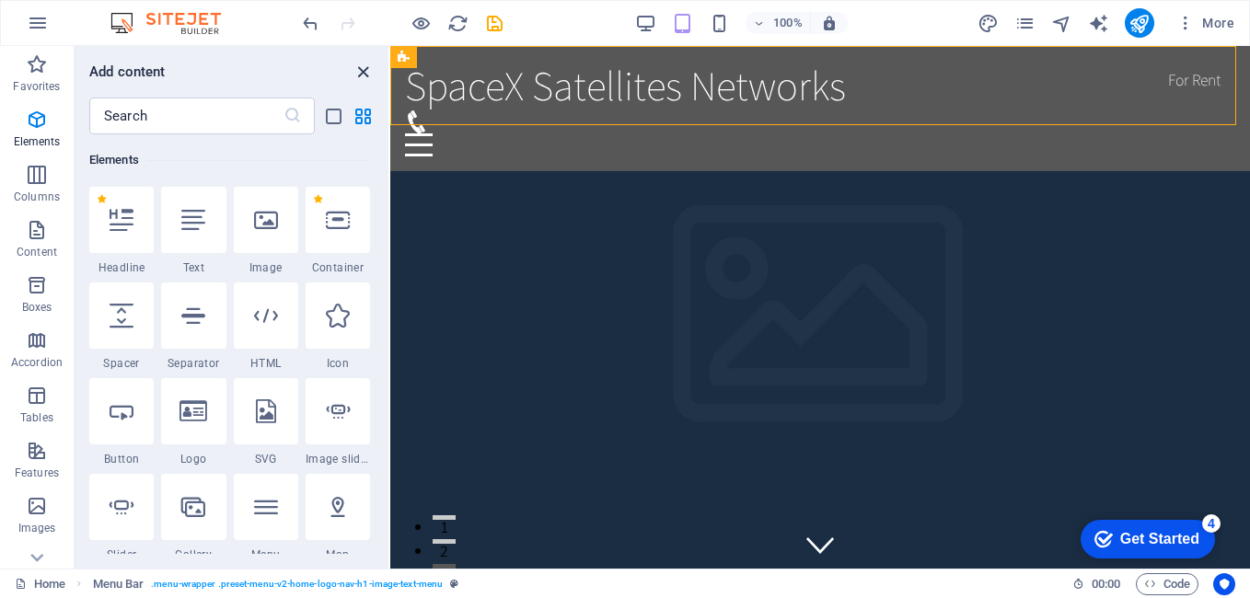
click at [364, 69] on icon "close panel" at bounding box center [363, 72] width 21 height 21
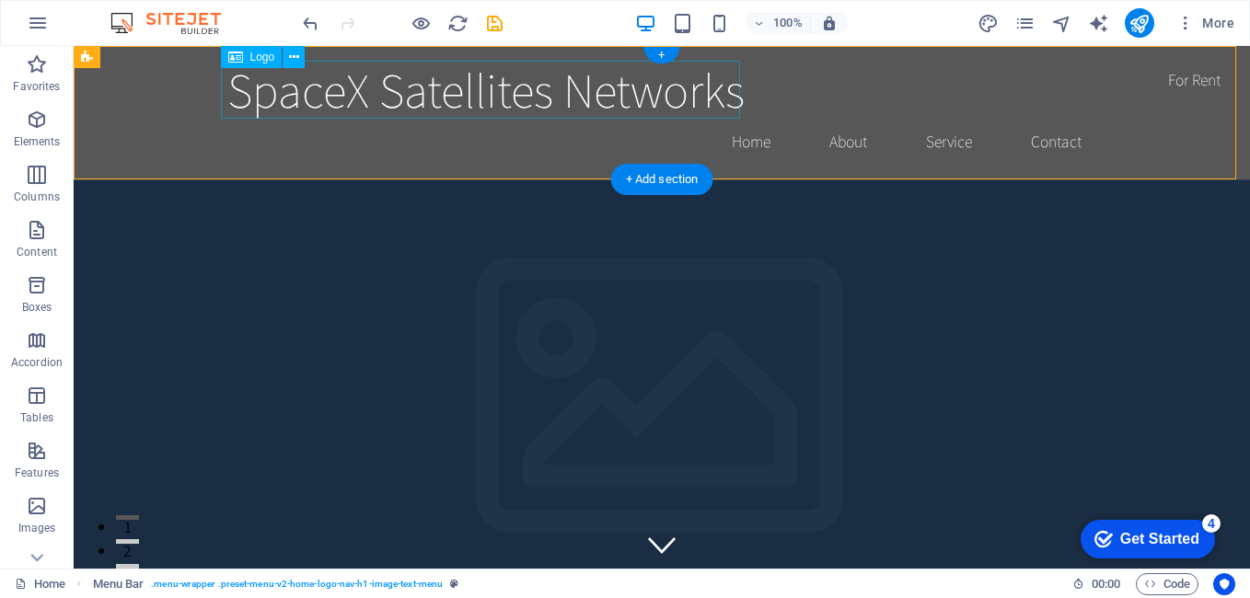
click at [625, 113] on div "SpaceX Satellites Networks" at bounding box center [661, 90] width 869 height 58
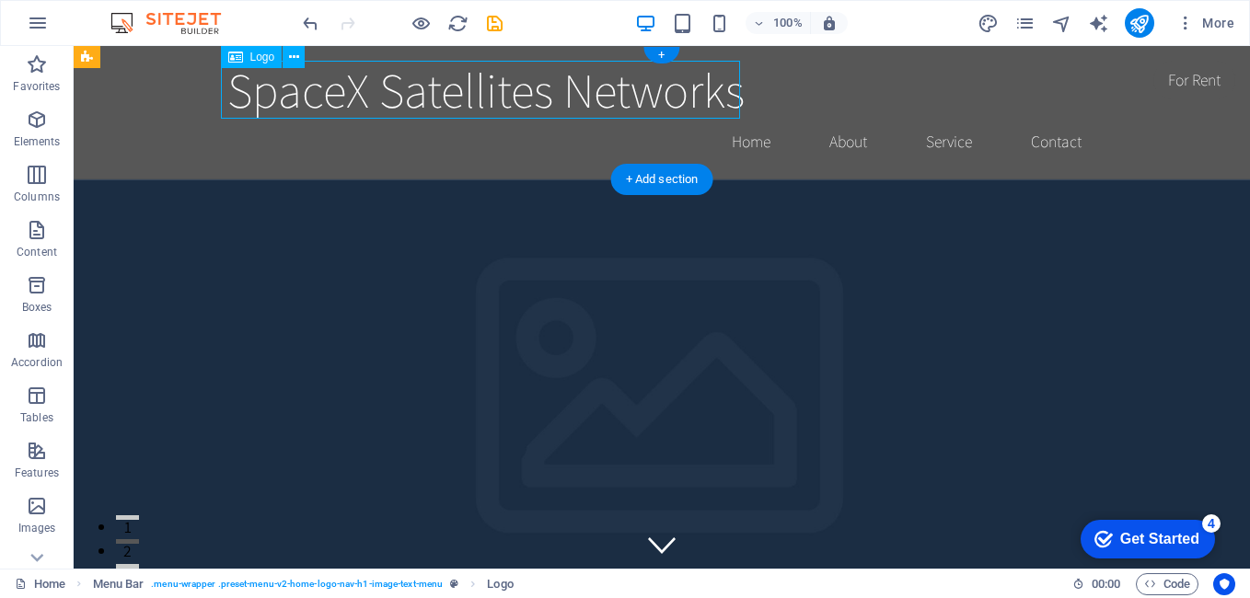
click at [631, 99] on div "SpaceX Satellites Networks" at bounding box center [661, 90] width 869 height 58
click at [643, 98] on div "SpaceX Satellites Networks" at bounding box center [661, 90] width 869 height 58
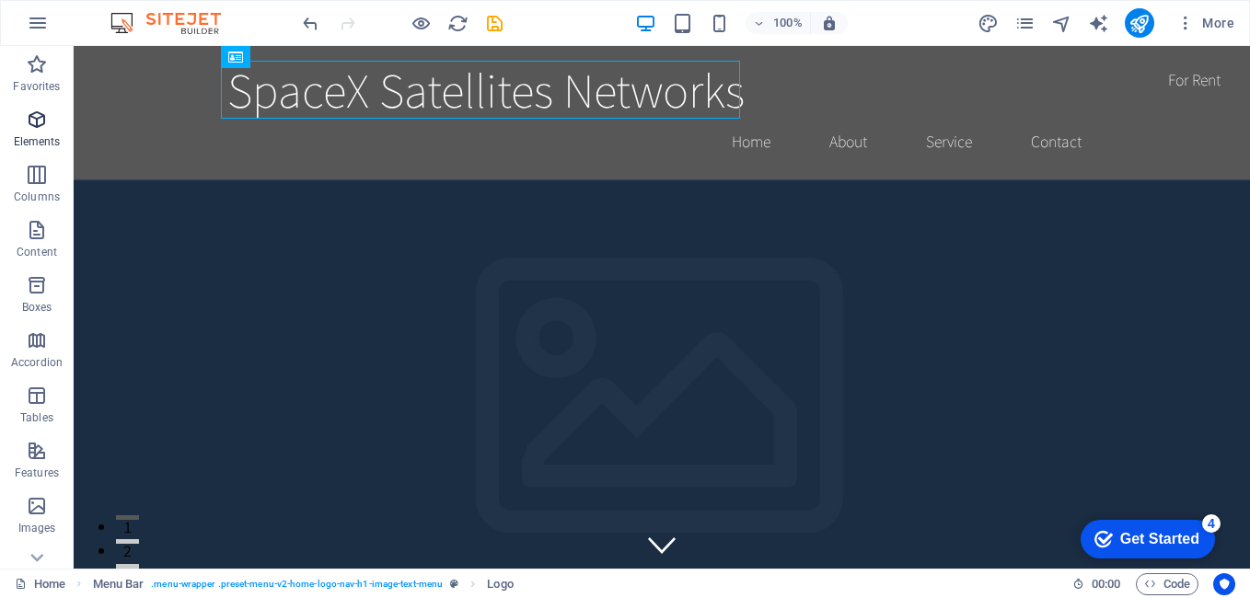
click at [31, 120] on icon "button" at bounding box center [37, 120] width 22 height 22
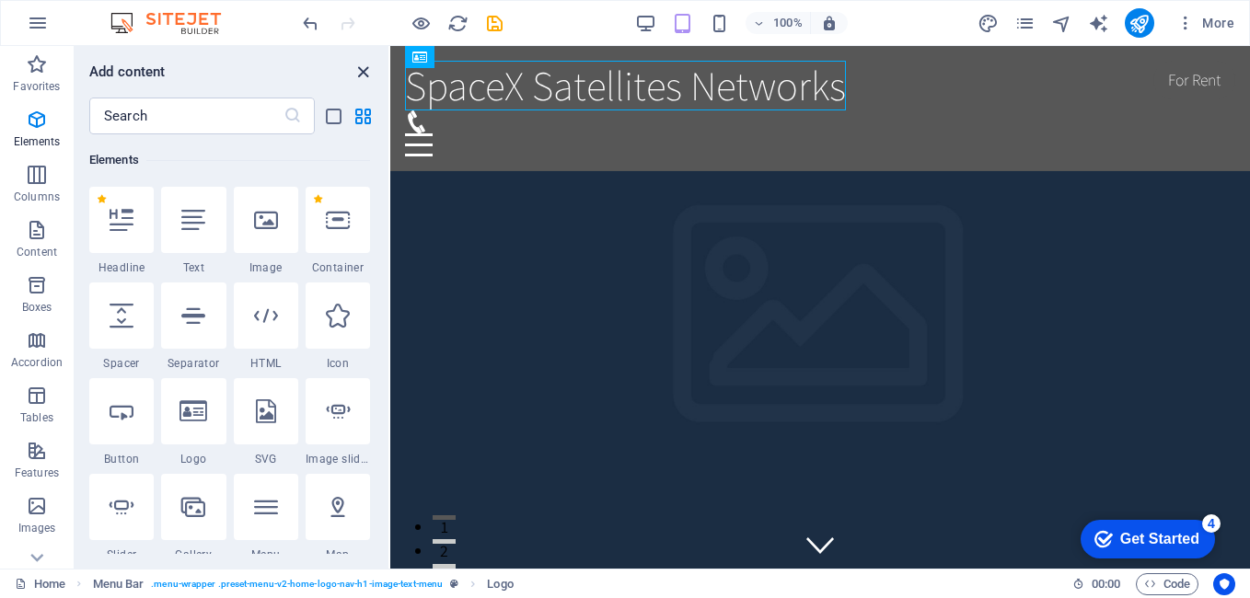
click at [362, 76] on icon "close panel" at bounding box center [363, 72] width 21 height 21
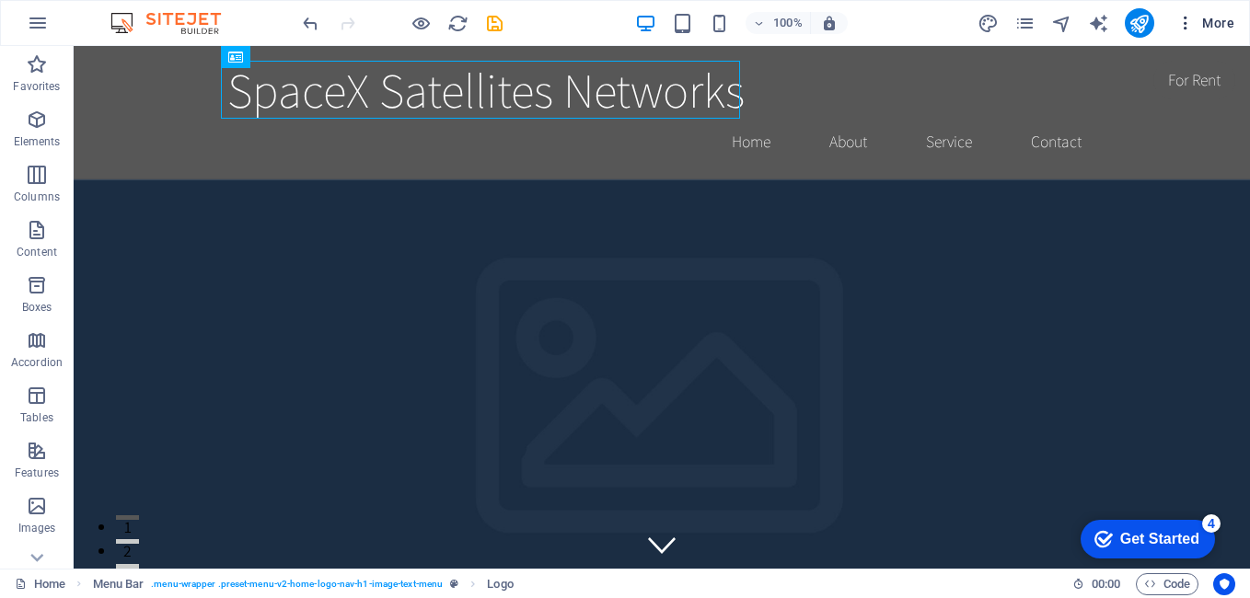
click at [1222, 22] on span "More" at bounding box center [1205, 23] width 58 height 18
